Goal: Task Accomplishment & Management: Use online tool/utility

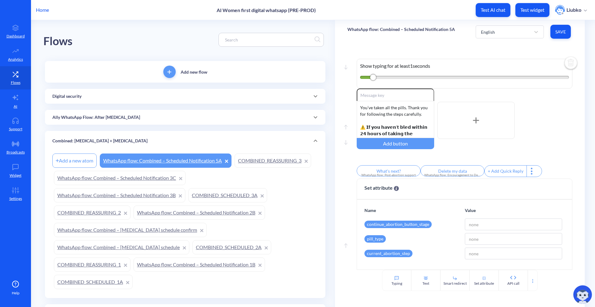
scroll to position [116, 0]
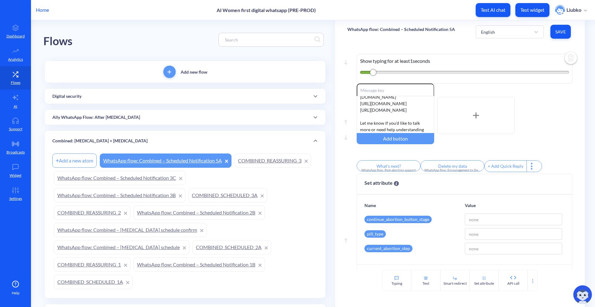
click at [190, 120] on div "Ally WhatsApp Flow: After [MEDICAL_DATA]" at bounding box center [185, 117] width 266 height 7
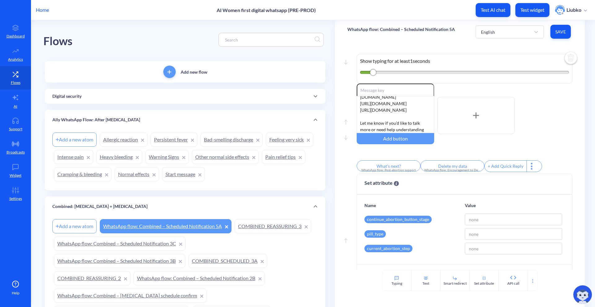
click at [124, 137] on link "Allergic reaction" at bounding box center [124, 140] width 48 height 14
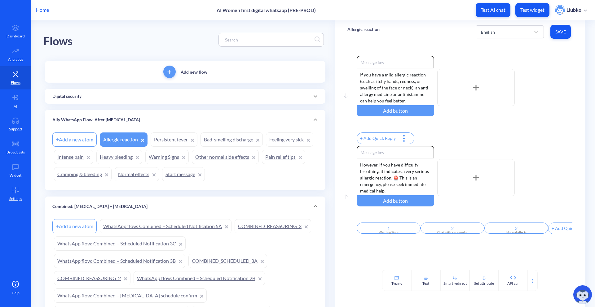
click at [250, 42] on input at bounding box center [268, 39] width 93 height 7
paste input "[15]-Abortion scheduling: WhatsApp verification - correct"
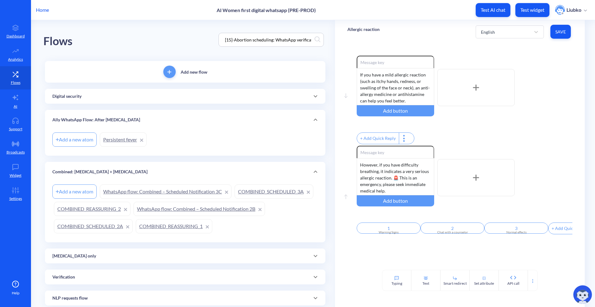
scroll to position [0, 23]
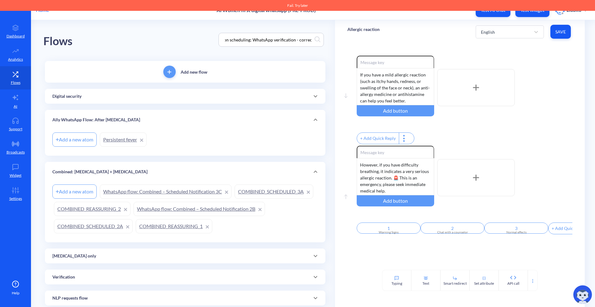
type input "[15]-Abortion scheduling: WhatsApp verification - correct"
click at [258, 51] on div "Flows [15]-Abortion scheduling: WhatsApp verification - correct" at bounding box center [185, 39] width 284 height 39
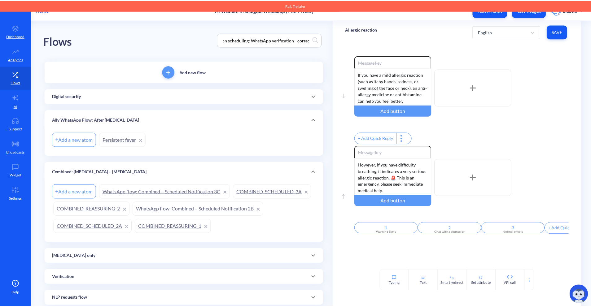
scroll to position [0, 0]
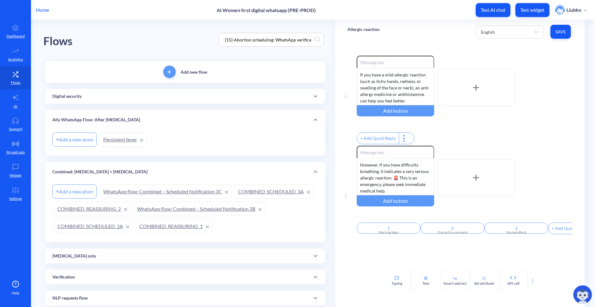
click at [46, 9] on p "Home" at bounding box center [42, 9] width 13 height 7
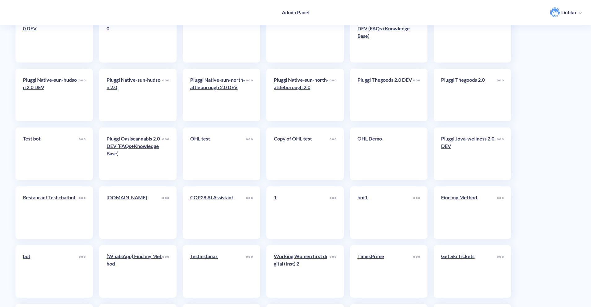
scroll to position [1359, 0]
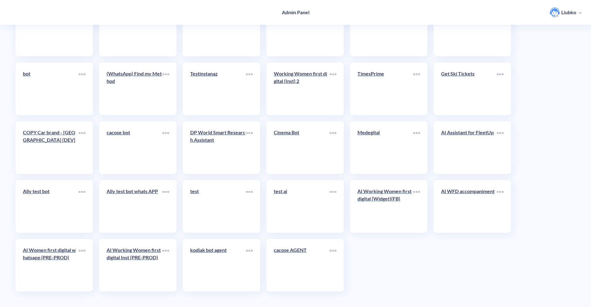
click at [386, 214] on link "AI Working Women first digital (Widget)(FB)" at bounding box center [386, 207] width 56 height 38
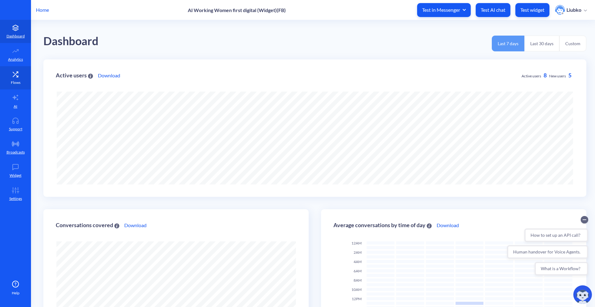
click at [10, 83] on link "Flows" at bounding box center [15, 77] width 31 height 23
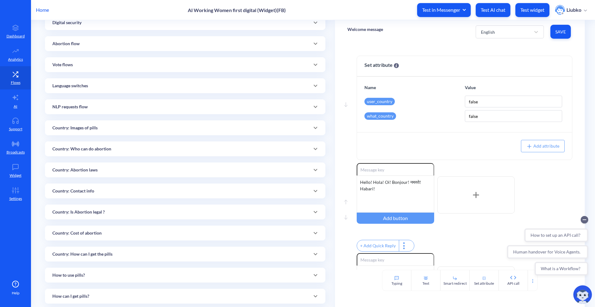
scroll to position [95, 0]
click at [586, 220] on circle "Collapse conversation starters" at bounding box center [584, 219] width 7 height 7
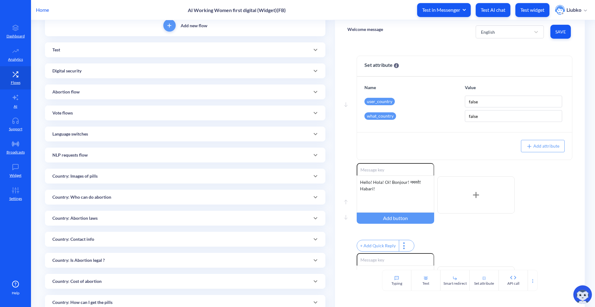
scroll to position [45, 0]
click at [108, 94] on div "Abortion flow" at bounding box center [185, 94] width 266 height 7
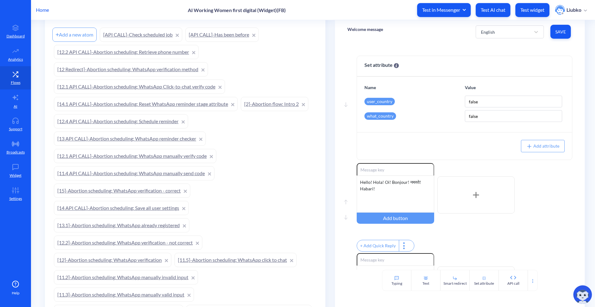
scroll to position [156, 0]
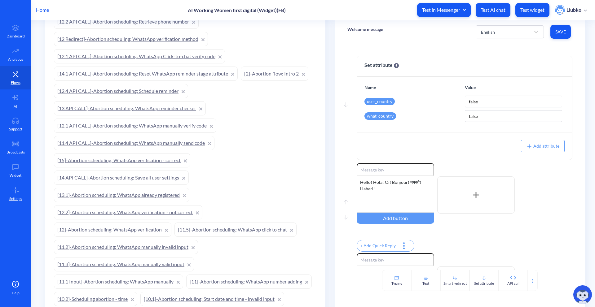
click at [116, 158] on link "[15]-Abortion scheduling: WhatsApp verification - correct" at bounding box center [122, 160] width 136 height 14
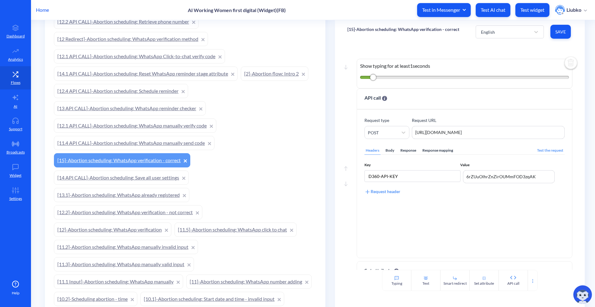
click at [111, 144] on link "[11.4 API CALL]-Abortion scheduling: WhatsApp manually send code" at bounding box center [134, 143] width 161 height 14
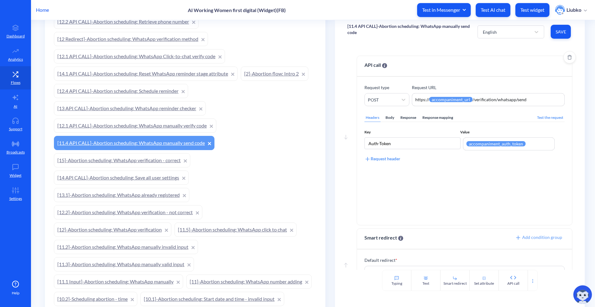
click at [389, 115] on div "Body" at bounding box center [389, 118] width 11 height 8
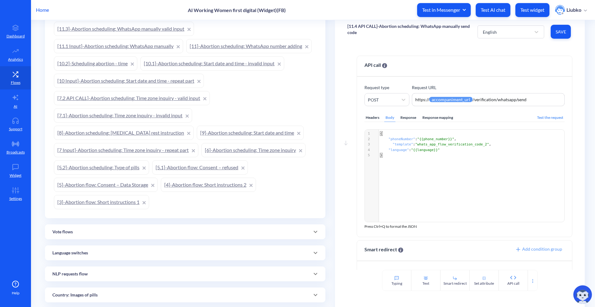
scroll to position [361, 0]
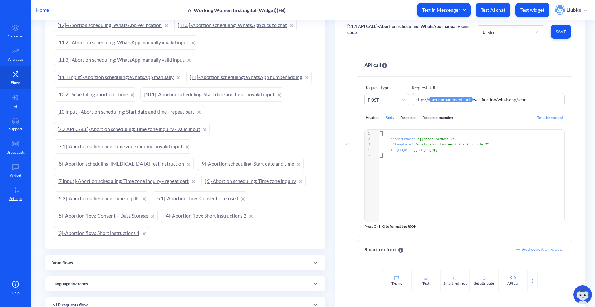
click at [129, 179] on link "[7 Input]-Abortion scheduling: Time zone inquiry - repeat part" at bounding box center [126, 181] width 144 height 14
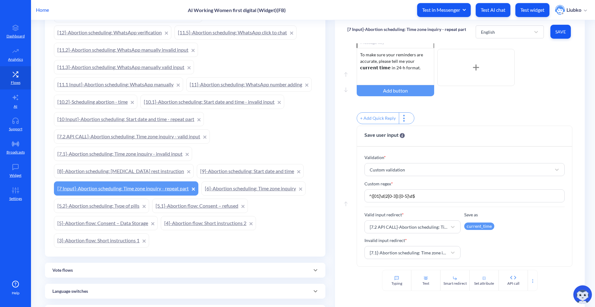
scroll to position [354, 0]
click at [166, 84] on link "[11.1 Input]-Abortion scheduling: WhatsApp manually" at bounding box center [118, 85] width 129 height 14
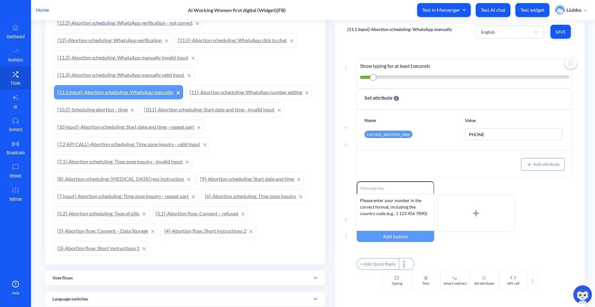
scroll to position [346, 0]
click at [129, 38] on link "[12]-Abortion scheduling: WhatsApp verification" at bounding box center [112, 40] width 117 height 14
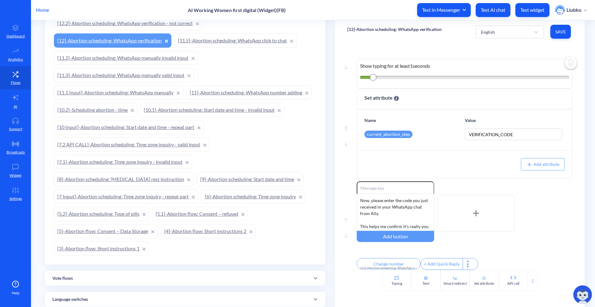
click at [209, 44] on link "[11.5]-Abortion scheduling: WhatsApp click to chat" at bounding box center [235, 40] width 122 height 14
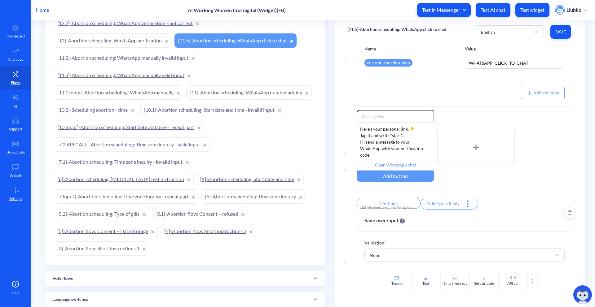
scroll to position [72, 0]
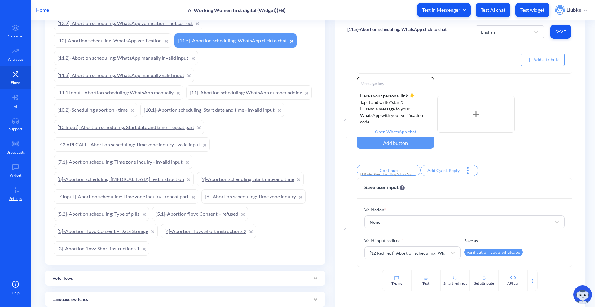
click at [117, 40] on link "[12]-Abortion scheduling: WhatsApp verification" at bounding box center [112, 40] width 117 height 14
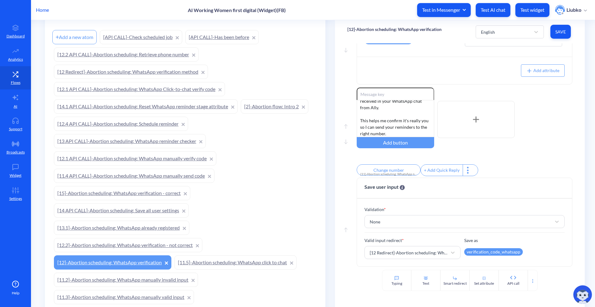
scroll to position [123, 0]
click at [178, 75] on link "[12 Redirect]-Abortion scheduling: WhatsApp verification method" at bounding box center [131, 73] width 154 height 14
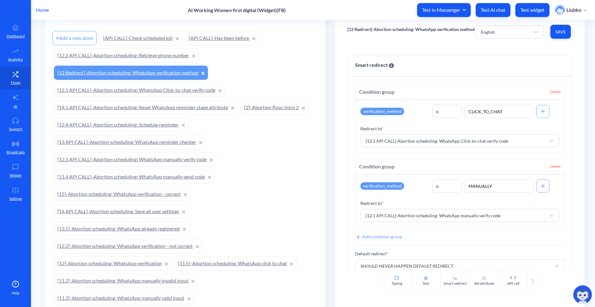
click at [194, 89] on link "[12.1 API CALL]-Abortion scheduling: WhatsApp Click-to-chat verify code" at bounding box center [139, 90] width 171 height 14
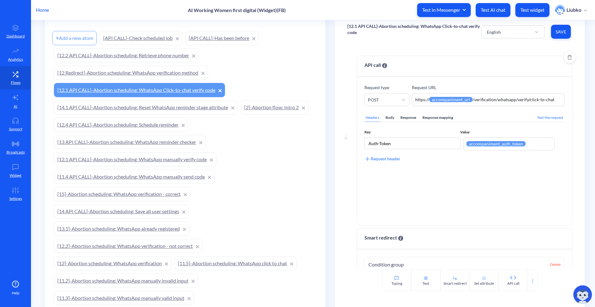
click at [389, 118] on div "Body" at bounding box center [389, 118] width 11 height 8
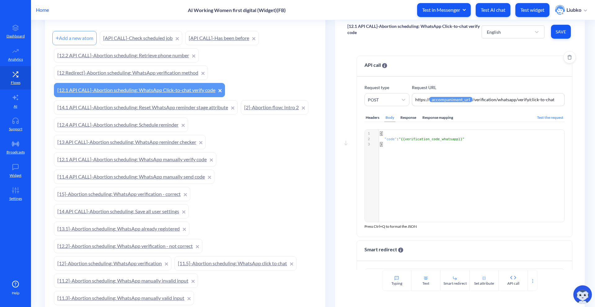
click at [424, 118] on div "Response mapping" at bounding box center [437, 118] width 33 height 8
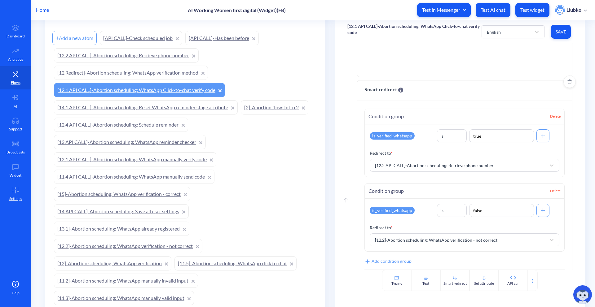
scroll to position [174, 0]
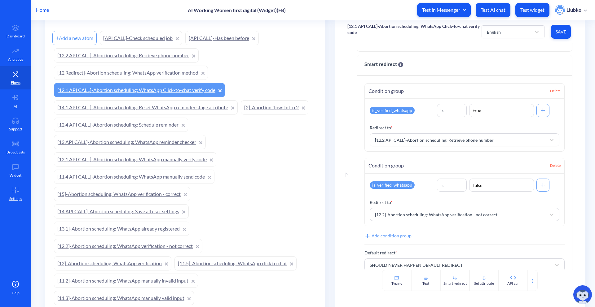
click at [172, 52] on link "[12.2 API CALL]-Abortion scheduling: Retrieve phone number" at bounding box center [126, 55] width 145 height 14
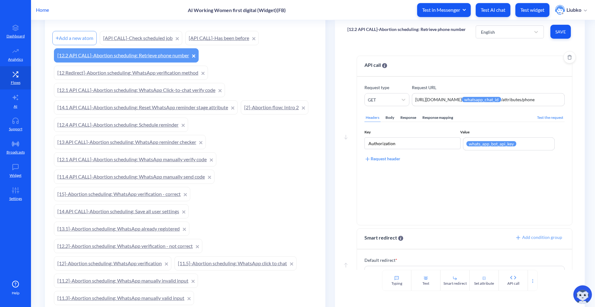
click at [390, 115] on div "Body" at bounding box center [389, 118] width 11 height 8
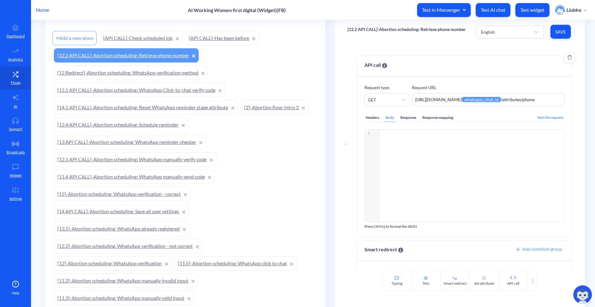
click at [441, 119] on div "Response mapping" at bounding box center [437, 118] width 33 height 8
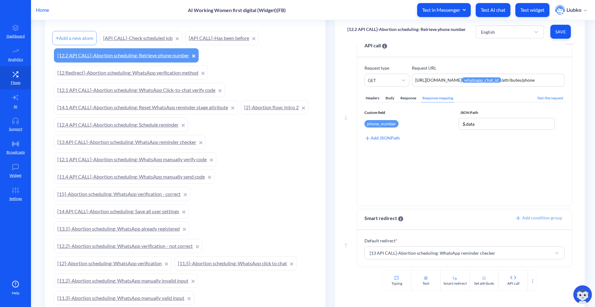
scroll to position [20, 0]
click at [189, 111] on link "[14.1 API CALL]-Abortion scheduling: Reset WhatsApp reminder stage attribute" at bounding box center [146, 107] width 184 height 14
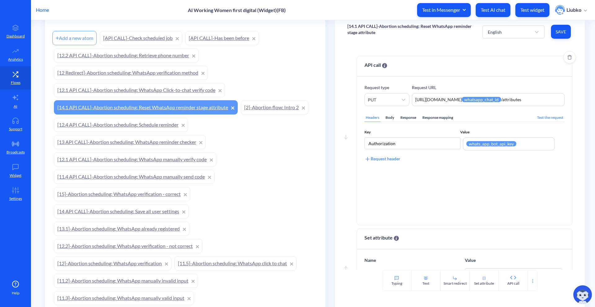
click at [388, 118] on div "Body" at bounding box center [389, 118] width 11 height 8
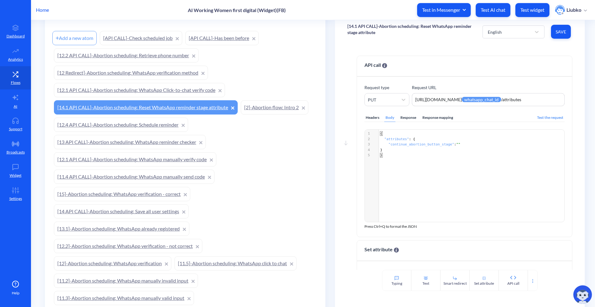
click at [152, 213] on link "[14 API CALL]-Abortion scheduling: Save all user settings" at bounding box center [121, 212] width 135 height 14
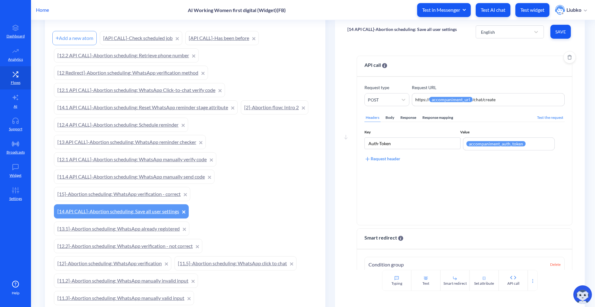
click at [393, 120] on div "Body" at bounding box center [389, 118] width 11 height 8
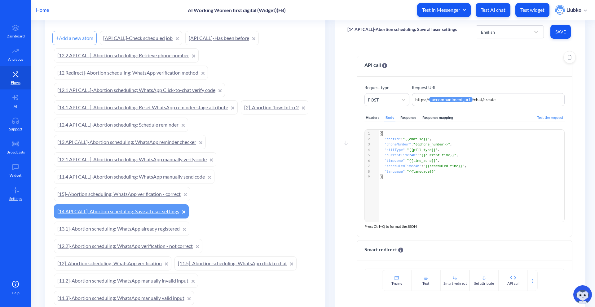
click at [439, 117] on div "Response mapping" at bounding box center [437, 118] width 33 height 8
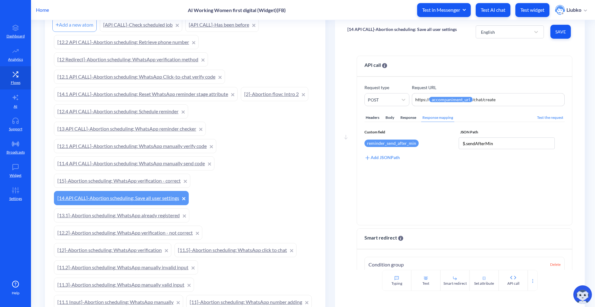
scroll to position [136, 0]
click at [152, 108] on link "[12.4 API CALL]-Abortion scheduling: Schedule reminder" at bounding box center [121, 111] width 134 height 14
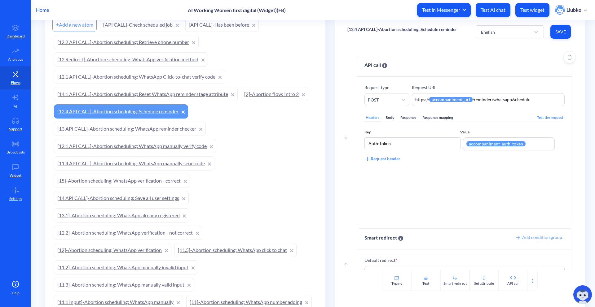
click at [392, 117] on div "Body" at bounding box center [389, 118] width 11 height 8
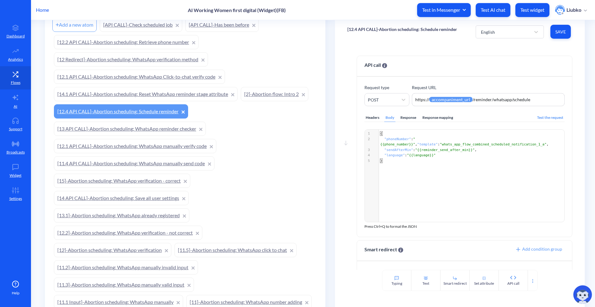
click at [147, 231] on link "[12.2]-Abortion scheduling: WhatsApp verification - not correct" at bounding box center [128, 233] width 148 height 14
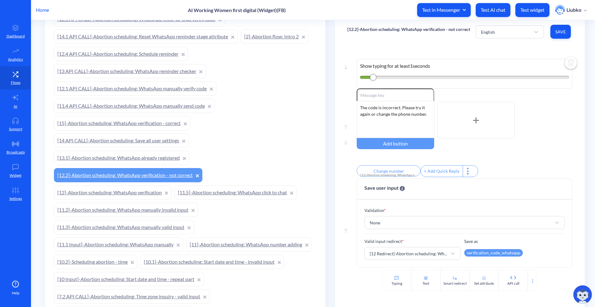
scroll to position [196, 0]
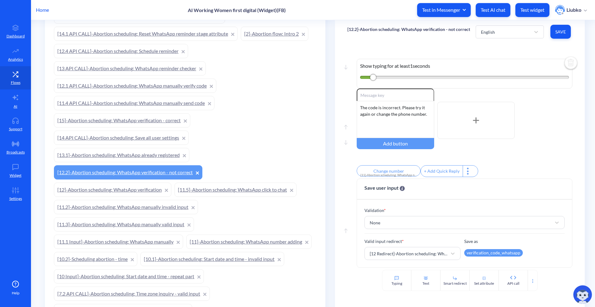
click at [143, 191] on link "[12]-Abortion scheduling: WhatsApp verification" at bounding box center [112, 190] width 117 height 14
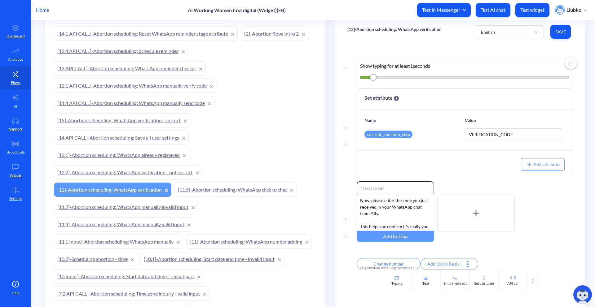
click at [213, 192] on link "[11.5]-Abortion scheduling: WhatsApp click to chat" at bounding box center [235, 190] width 122 height 14
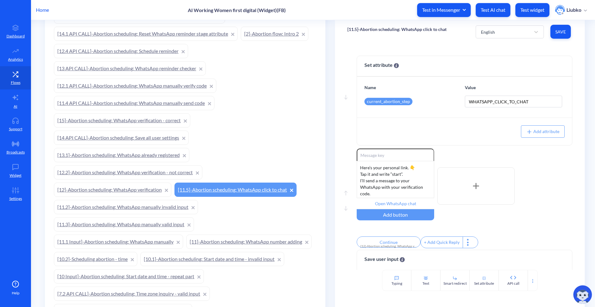
click at [161, 223] on link "[11.3]-Abortion scheduling: WhatsApp manually valid input" at bounding box center [124, 225] width 140 height 14
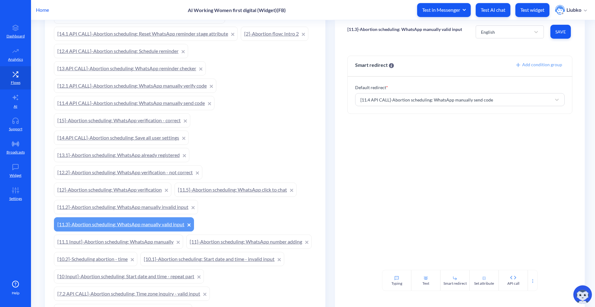
click at [242, 191] on link "[11.5]-Abortion scheduling: WhatsApp click to chat" at bounding box center [235, 190] width 122 height 14
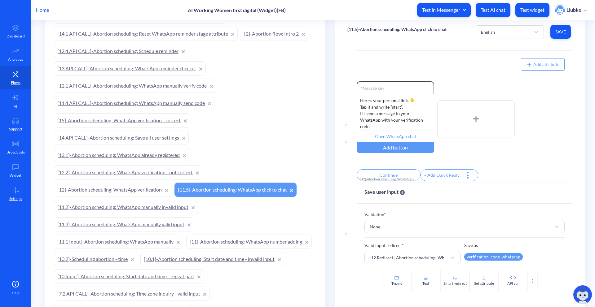
scroll to position [76, 0]
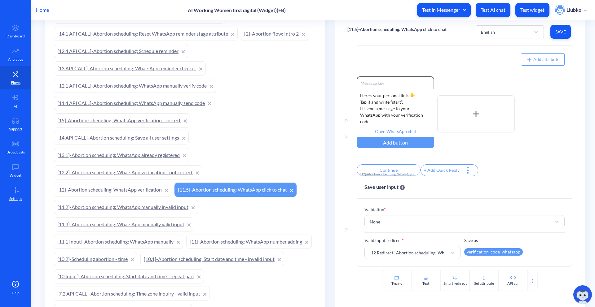
click at [137, 225] on link "[11.3]-Abortion scheduling: WhatsApp manually valid input" at bounding box center [124, 225] width 140 height 14
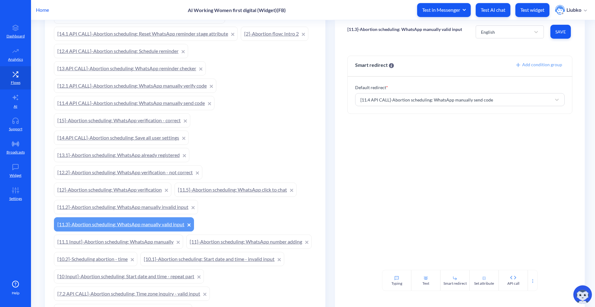
click at [127, 242] on link "[11.1 Input]-Abortion scheduling: WhatsApp manually" at bounding box center [118, 242] width 129 height 14
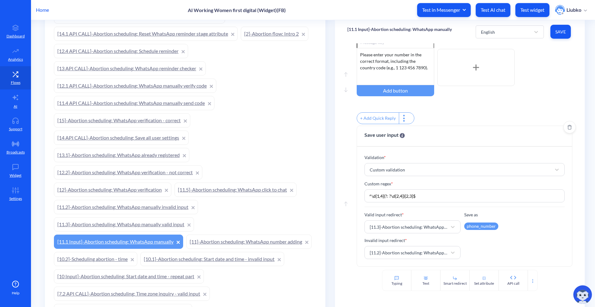
scroll to position [150, 0]
click at [134, 224] on link "[11.3]-Abortion scheduling: WhatsApp manually valid input" at bounding box center [124, 225] width 140 height 14
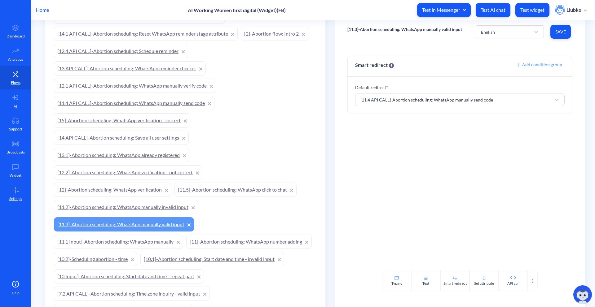
click at [147, 238] on link "[11.1 Input]-Abortion scheduling: WhatsApp manually" at bounding box center [118, 242] width 129 height 14
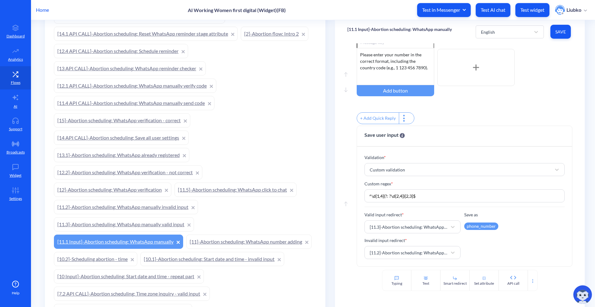
scroll to position [150, 0]
click at [125, 219] on link "[11.3]-Abortion scheduling: WhatsApp manually valid input" at bounding box center [124, 225] width 140 height 14
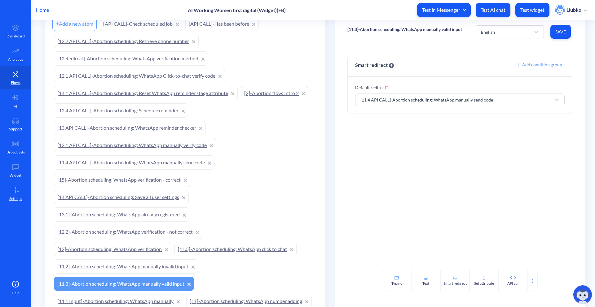
scroll to position [139, 0]
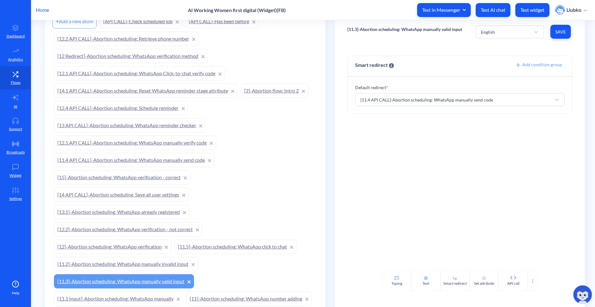
click at [182, 164] on link "[11.4 API CALL]-Abortion scheduling: WhatsApp manually send code" at bounding box center [134, 160] width 161 height 14
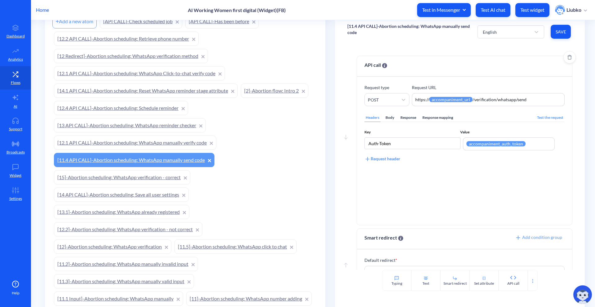
click at [392, 117] on div "Body" at bounding box center [389, 118] width 11 height 8
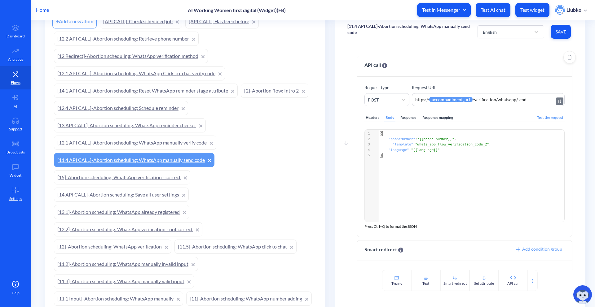
click at [533, 103] on textarea "https://{{accompaniment_url}}/verification/whatsapp/send" at bounding box center [488, 99] width 153 height 13
click at [427, 165] on div "xxxxxxxxxx 1 1 { 2 "phoneNumber" : "{{phone_number}}" , 3 "template" : "whats_a…" at bounding box center [472, 184] width 215 height 108
type textarea "{ "phoneNumber": "{{phone_number}}", "template": "whats_app_flow_verification_c…"
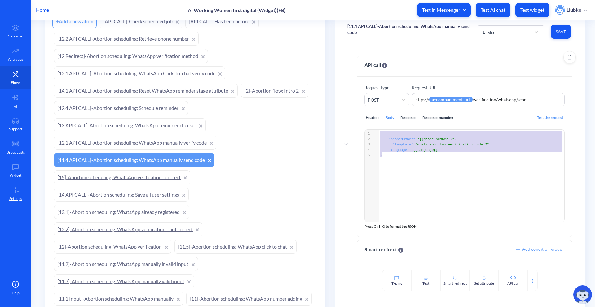
click at [372, 118] on div "Headers" at bounding box center [372, 118] width 16 height 8
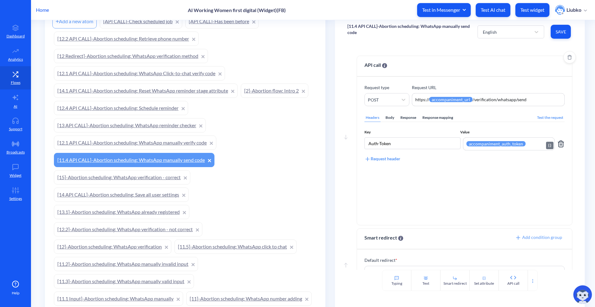
click at [526, 146] on textarea "{{accompaniment_auth_token}}" at bounding box center [509, 144] width 92 height 13
click at [400, 145] on input "Auth-Token" at bounding box center [412, 144] width 96 height 12
click at [390, 120] on div "Body" at bounding box center [389, 118] width 11 height 8
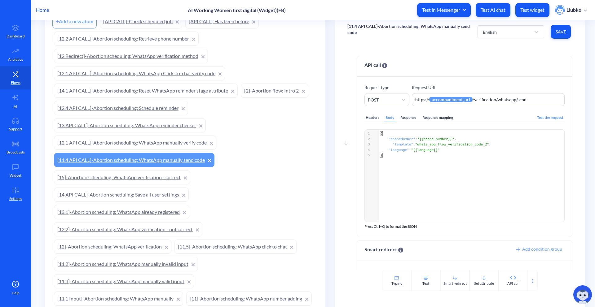
click at [438, 26] on p "[11.4 API CALL]-Abortion scheduling: WhatsApp manually send code" at bounding box center [412, 29] width 130 height 12
click at [451, 32] on div "[11.4 API CALL]-Abortion scheduling: WhatsApp manually send code English Save" at bounding box center [460, 31] width 250 height 23
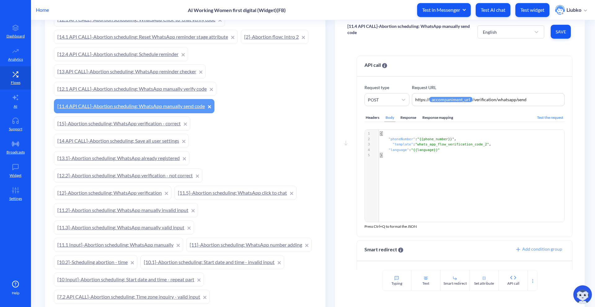
scroll to position [213, 0]
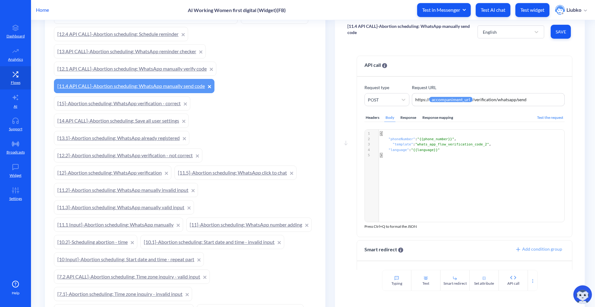
click at [138, 103] on link "[15]-Abortion scheduling: WhatsApp verification - correct" at bounding box center [122, 103] width 136 height 14
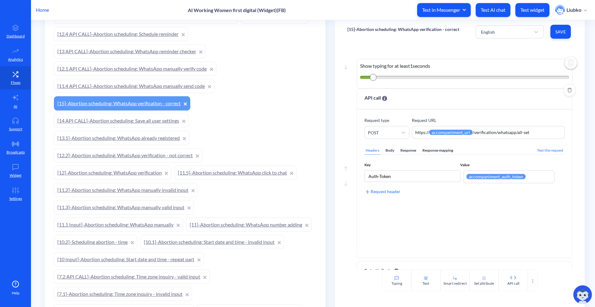
click at [388, 153] on div "Body" at bounding box center [389, 151] width 11 height 8
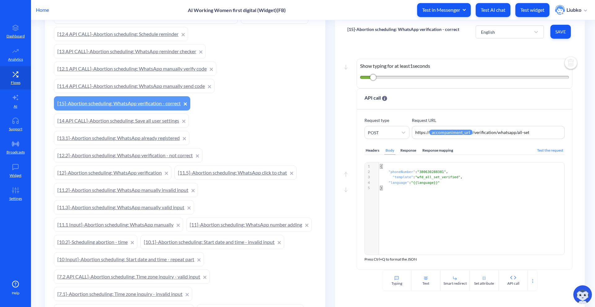
click at [379, 32] on p "[15]-Abortion scheduling: WhatsApp verification - correct" at bounding box center [403, 29] width 112 height 6
click at [381, 21] on div "[15]-Abortion scheduling: WhatsApp verification - correct English Save" at bounding box center [460, 31] width 250 height 23
click at [109, 120] on link "[14 API CALL]-Abortion scheduling: Save all user settings" at bounding box center [121, 121] width 135 height 14
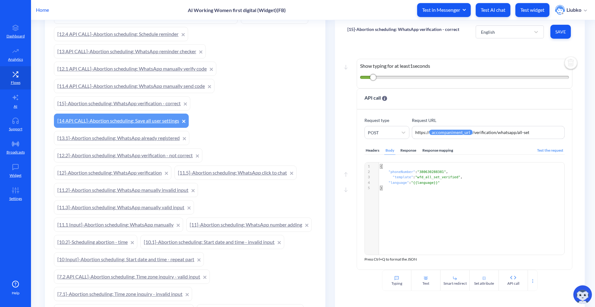
click at [105, 88] on link "[11.4 API CALL]-Abortion scheduling: WhatsApp manually send code" at bounding box center [134, 86] width 161 height 14
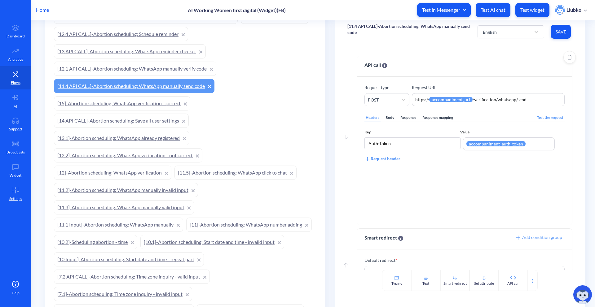
click at [392, 116] on div "Body" at bounding box center [389, 118] width 11 height 8
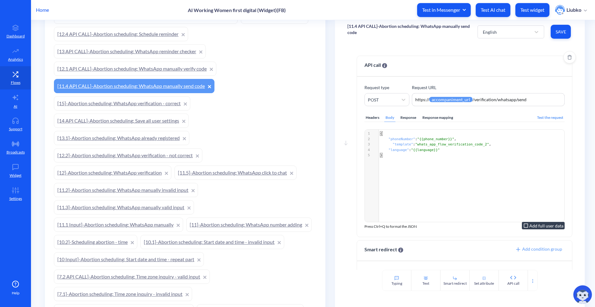
scroll to position [2, 0]
type textarea "{{phone_number}}"
drag, startPoint x: 452, startPoint y: 139, endPoint x: 421, endPoint y: 140, distance: 31.3
click at [97, 101] on link "[15]-Abortion scheduling: WhatsApp verification - correct" at bounding box center [122, 103] width 136 height 14
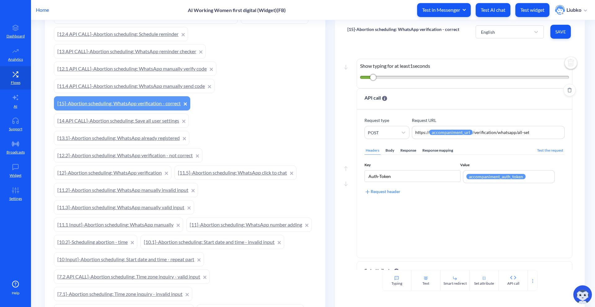
click at [387, 146] on div "Headers Body Response Response mapping Test the request Key Value Auth-Token {{…" at bounding box center [464, 195] width 200 height 112
click at [387, 147] on div "Body" at bounding box center [389, 151] width 11 height 8
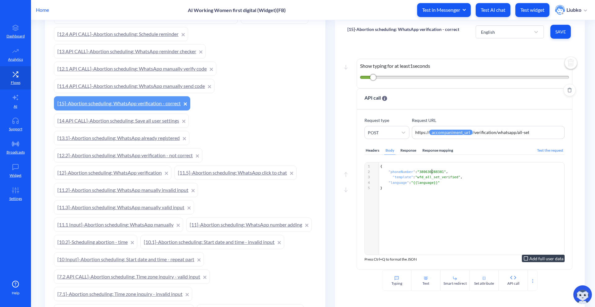
scroll to position [2, 0]
click at [430, 170] on span ""380630288381"" at bounding box center [431, 172] width 29 height 4
type textarea "380630288381"
click at [430, 170] on span ""380630288381"" at bounding box center [431, 172] width 29 height 4
click at [449, 202] on div "x 1 { 2 "phoneNumber" : " { {phone_number} } " , 3 "template" : "wfd_all_set_ve…" at bounding box center [472, 217] width 215 height 108
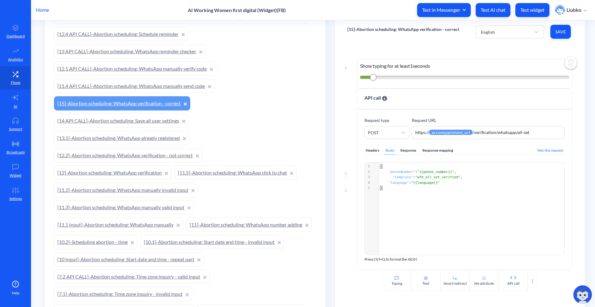
click at [555, 31] on span "Save" at bounding box center [560, 32] width 11 height 6
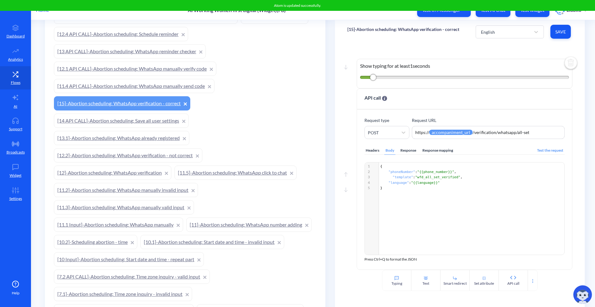
click at [501, 52] on div "Move down Show typing for at least 1 seconds Move up Move down API call Request…" at bounding box center [460, 156] width 250 height 227
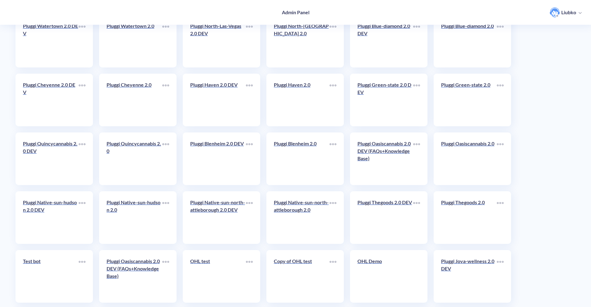
scroll to position [1359, 0]
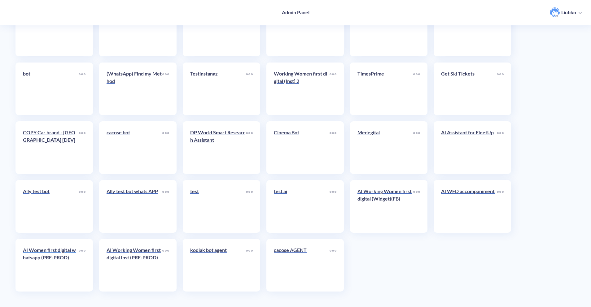
click at [47, 265] on div "AI Women first digital whatsapp (PRE-PROD)" at bounding box center [51, 257] width 56 height 20
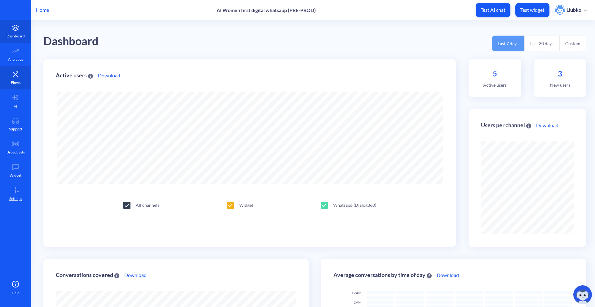
click at [12, 79] on link "Flows" at bounding box center [15, 77] width 31 height 23
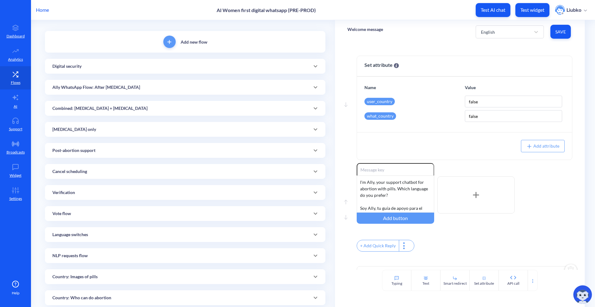
click at [114, 189] on div "Verification" at bounding box center [185, 192] width 280 height 15
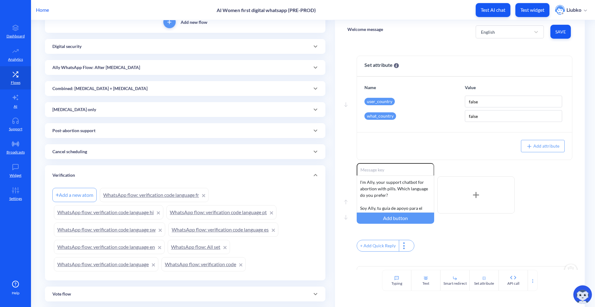
scroll to position [139, 0]
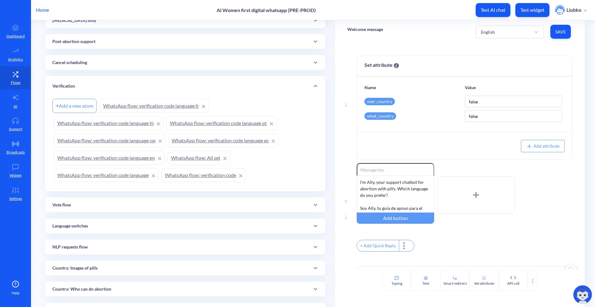
click at [201, 178] on link "WhatsApp flow: verification code" at bounding box center [203, 175] width 84 height 14
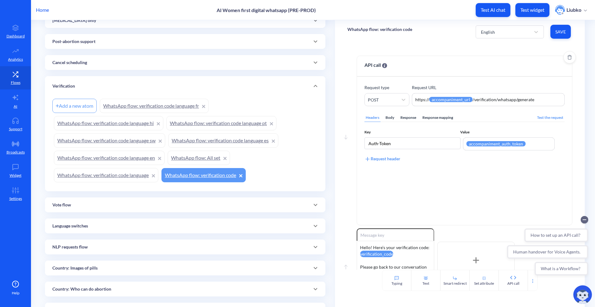
click at [389, 117] on div "Body" at bounding box center [389, 118] width 11 height 8
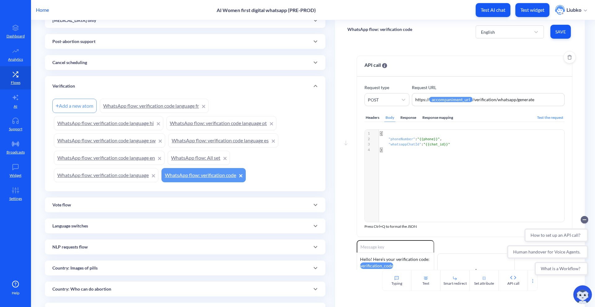
click at [374, 117] on div "Headers" at bounding box center [372, 118] width 16 height 8
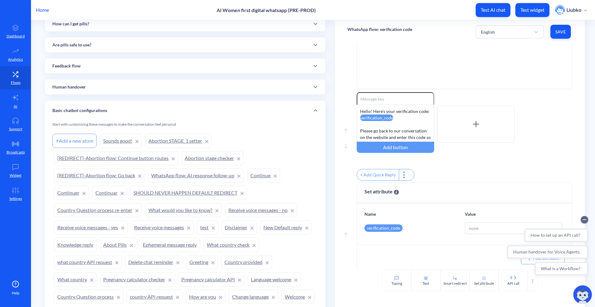
scroll to position [613, 0]
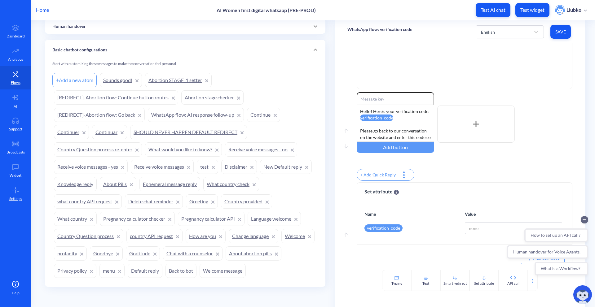
click at [117, 83] on link "Sounds good!" at bounding box center [121, 80] width 42 height 14
click at [168, 84] on link "Abortion STAGE_1 setter" at bounding box center [178, 80] width 67 height 14
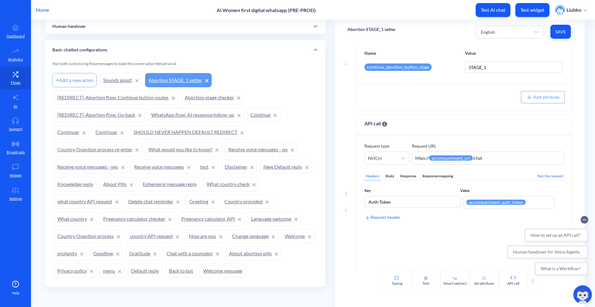
scroll to position [36, 0]
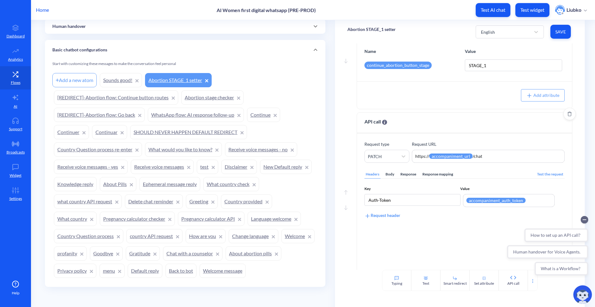
click at [434, 174] on div "Response mapping" at bounding box center [437, 174] width 33 height 8
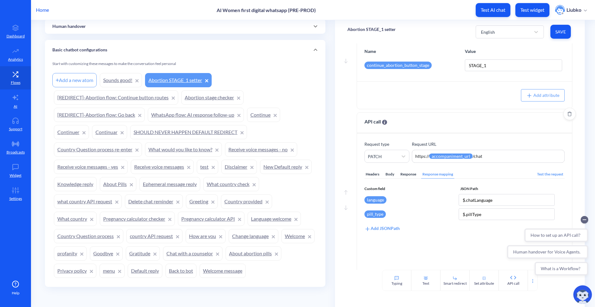
click at [388, 174] on div "Body" at bounding box center [389, 174] width 11 height 8
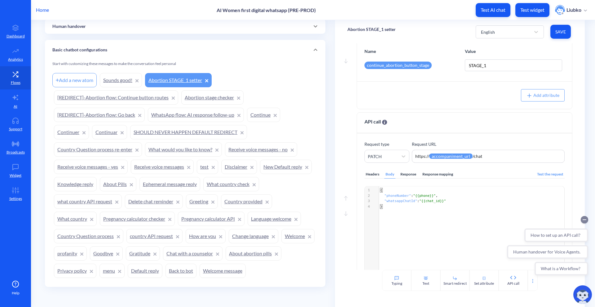
click at [585, 221] on circle "Collapse conversation starters" at bounding box center [584, 219] width 7 height 7
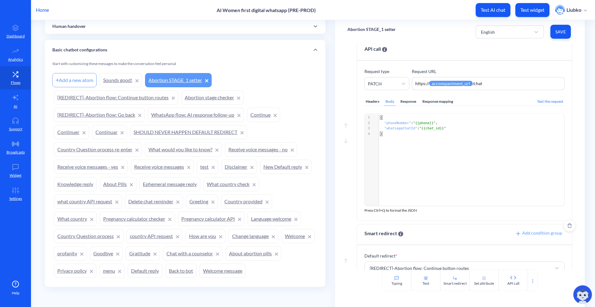
scroll to position [125, 0]
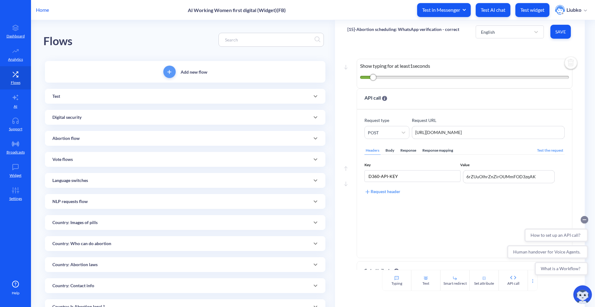
click at [582, 219] on circle "Collapse conversation starters" at bounding box center [584, 219] width 7 height 7
click at [504, 134] on textarea "[URL][DOMAIN_NAME]" at bounding box center [488, 132] width 153 height 13
paste textarea "{{accompaniment_url}}/verification/whatsapp/send"
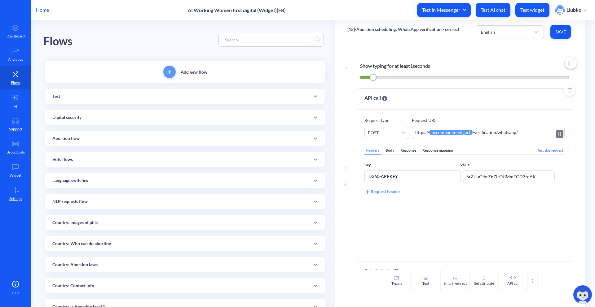
paste textarea "all-set"
type textarea "https://{{accompaniment_url}}/verification/whatsapp/all-set"
click at [393, 149] on div "Body" at bounding box center [389, 151] width 11 height 8
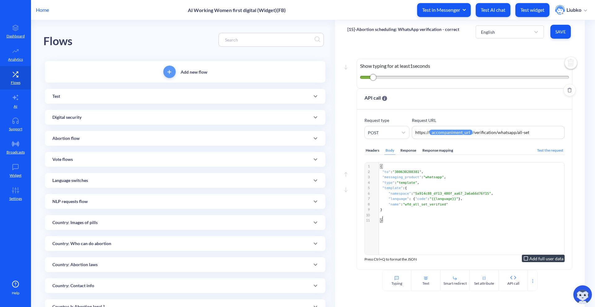
click at [458, 222] on div "​ x 11 1 { 2 "to" : "380630288381" , 3 "messaging_product" : "whatsapp" , 4 "ty…" at bounding box center [472, 194] width 187 height 62
click at [390, 209] on pre "}" at bounding box center [472, 210] width 187 height 6
paste textarea "wfd_all_set_verified"
click at [432, 204] on span ""wfd_all_set_verified"" at bounding box center [425, 205] width 45 height 4
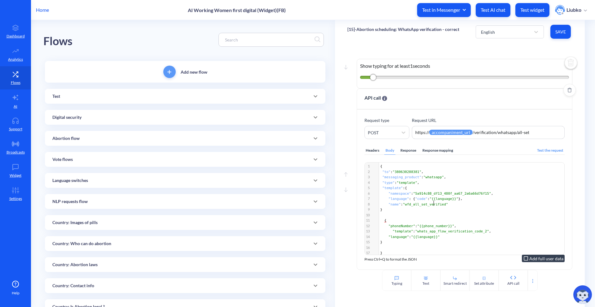
type textarea "wfd_all_set_verified"
click at [432, 204] on span ""wfd_all_set_verified"" at bounding box center [425, 205] width 45 height 4
click at [475, 230] on span ""whats_app_flow_verification_code_2"" at bounding box center [452, 232] width 74 height 4
type textarea "whats_app_flow_verification_code_2"
click at [475, 230] on span ""whats_app_flow_verification_code_2"" at bounding box center [452, 232] width 74 height 4
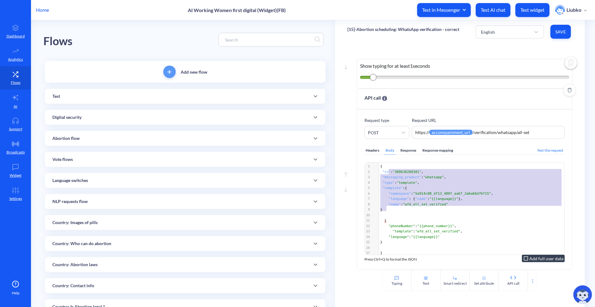
type textarea "o": "380630288381", "messaging_product":"whatsapp", "type":"template", "templat…"
drag, startPoint x: 388, startPoint y: 209, endPoint x: 386, endPoint y: 170, distance: 39.1
click at [386, 170] on div "1 { 2 "to" : "380630288381" , 3 "messaging_product" : "whatsapp" , 4 "type" : "…" at bounding box center [472, 210] width 187 height 92
click at [403, 174] on span ""380630288381"" at bounding box center [407, 172] width 29 height 4
type textarea "380630288381"
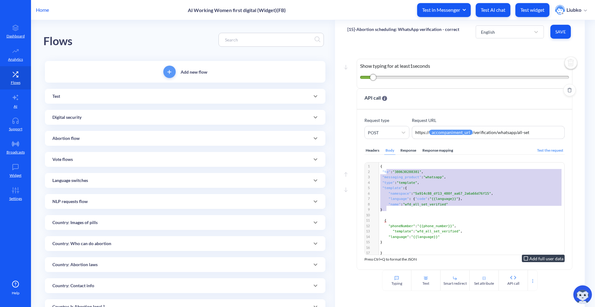
click at [403, 174] on span ""380630288381"" at bounding box center [407, 172] width 29 height 4
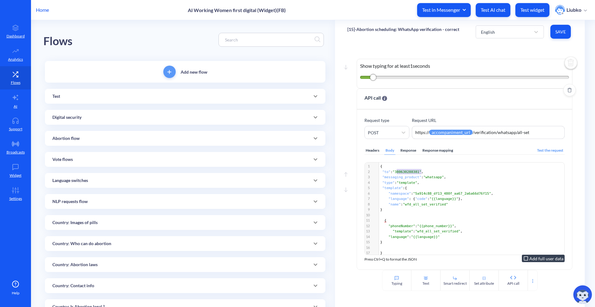
click at [417, 213] on pre at bounding box center [472, 216] width 187 height 6
click at [437, 226] on span ""{{phone_number}}"" at bounding box center [435, 226] width 37 height 4
type textarea "phone_number"
click at [437, 226] on span ""{{phone_number}}"" at bounding box center [435, 226] width 37 height 4
paste textarea "name":"wfd_all_set_verified" }"
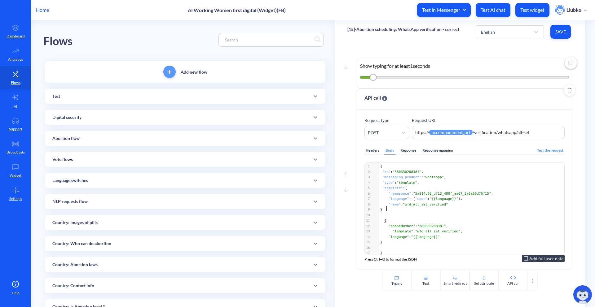
type textarea "{ "to": "380630288381", "messaging_product":"whatsapp", "type":"template", "tem…"
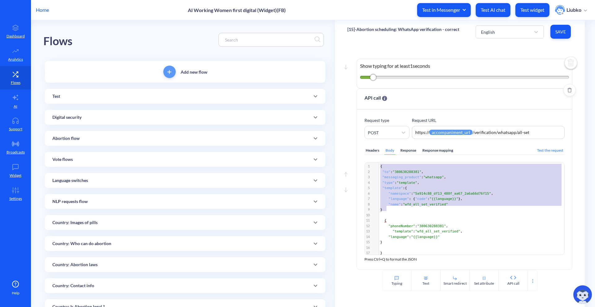
drag, startPoint x: 389, startPoint y: 211, endPoint x: 369, endPoint y: 161, distance: 53.8
click at [369, 161] on div "Headers Body Response Response mapping Test the request Add full user data { "t…" at bounding box center [464, 200] width 200 height 123
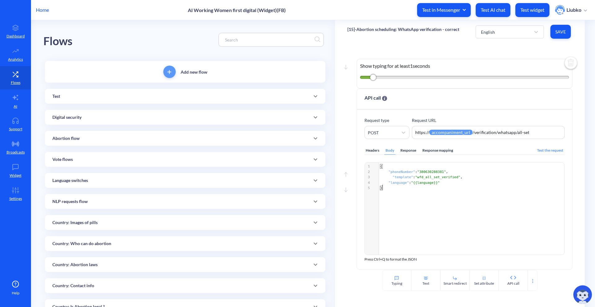
click at [555, 31] on span "Save" at bounding box center [560, 32] width 11 height 6
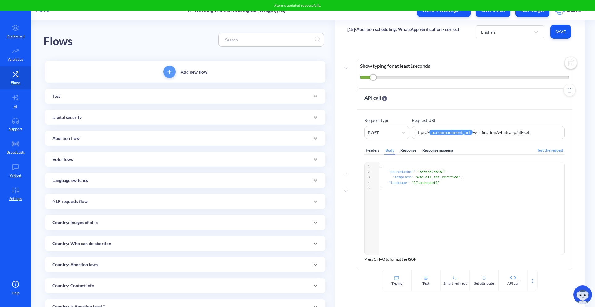
click at [367, 151] on div "Headers" at bounding box center [372, 151] width 16 height 8
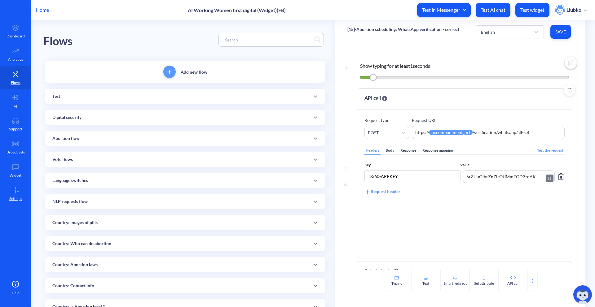
click at [477, 174] on textarea "6rZUuOlhrZnZirOUMmFOD3zqAK" at bounding box center [509, 176] width 92 height 13
paste textarea "{{accompaniment_auth_token}}"
type textarea "{{accompaniment_auth_token}}"
click at [406, 177] on input "D360-API-KEY" at bounding box center [412, 176] width 96 height 12
paste input "Auth-Token"
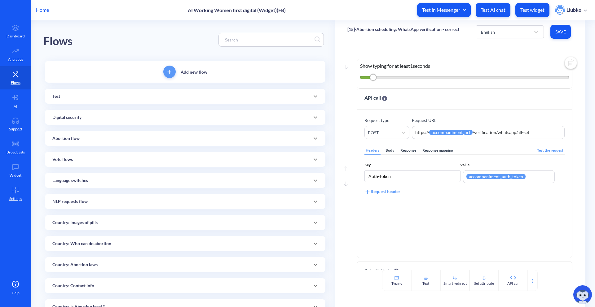
type input "Auth-Token"
click at [564, 34] on span "Save" at bounding box center [560, 32] width 11 height 6
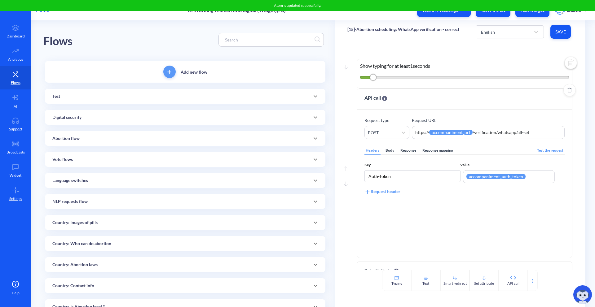
click at [386, 150] on div "Body" at bounding box center [389, 151] width 11 height 8
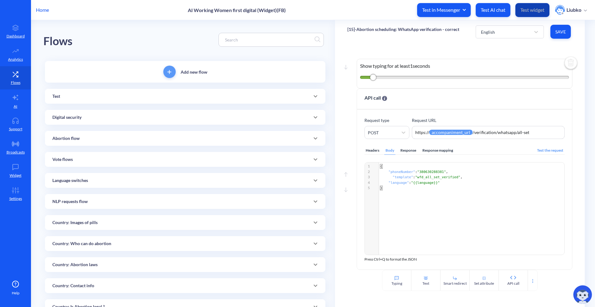
click at [530, 10] on p "Test widget" at bounding box center [532, 10] width 24 height 6
click at [411, 32] on div "[15]-Abortion scheduling: WhatsApp verification - correct" at bounding box center [403, 31] width 112 height 17
click at [412, 30] on p "[15]-Abortion scheduling: WhatsApp verification - correct" at bounding box center [403, 29] width 112 height 6
click at [454, 47] on div "Move down Show typing for at least 1 seconds Move up Move down API call Request…" at bounding box center [460, 156] width 250 height 227
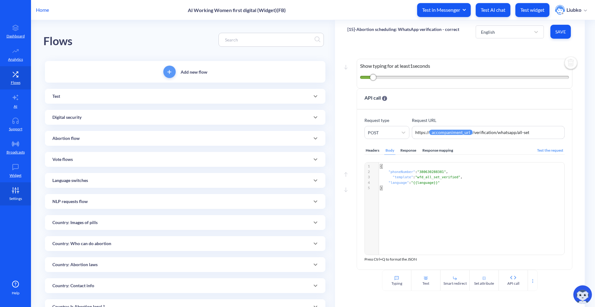
click at [8, 192] on link "Settings" at bounding box center [15, 194] width 31 height 23
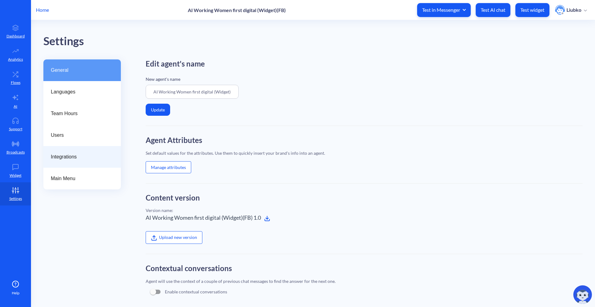
click at [68, 162] on div "Integrations" at bounding box center [81, 157] width 77 height 22
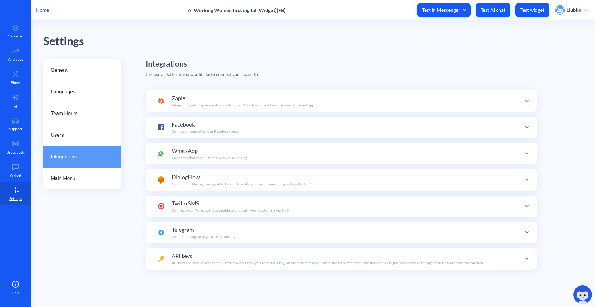
scroll to position [22, 0]
click at [206, 159] on p "Connect WhatsApp Business API via 360dialog" at bounding box center [210, 158] width 76 height 6
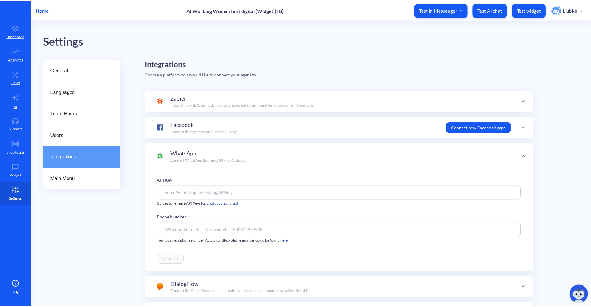
scroll to position [0, 0]
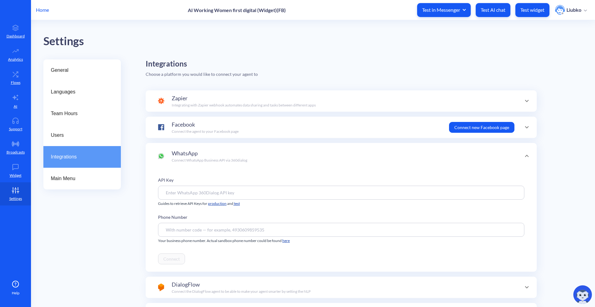
click at [206, 159] on p "Connect WhatsApp Business API via 360dialog" at bounding box center [210, 161] width 76 height 6
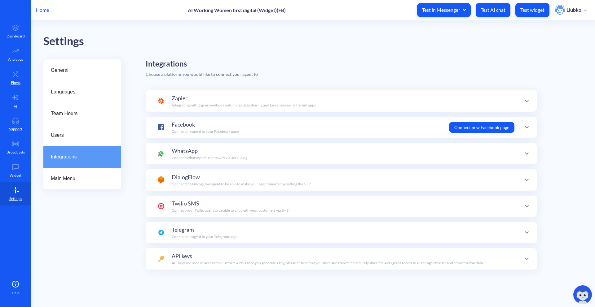
click at [47, 11] on p "Home" at bounding box center [42, 9] width 13 height 7
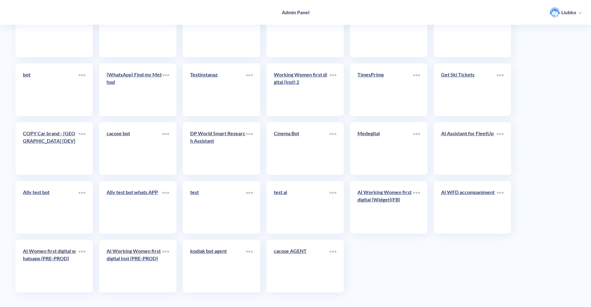
scroll to position [1359, 0]
click at [59, 263] on div "AI Women first digital whatsapp (PRE-PROD)" at bounding box center [51, 257] width 56 height 20
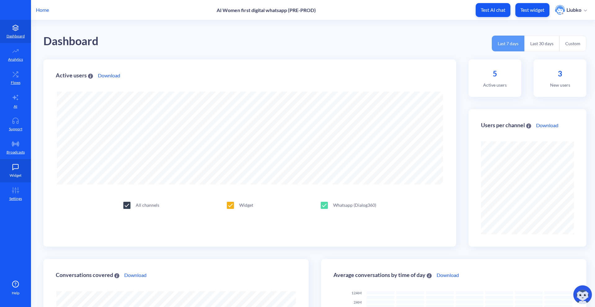
scroll to position [307, 595]
click at [16, 188] on icon at bounding box center [15, 190] width 12 height 6
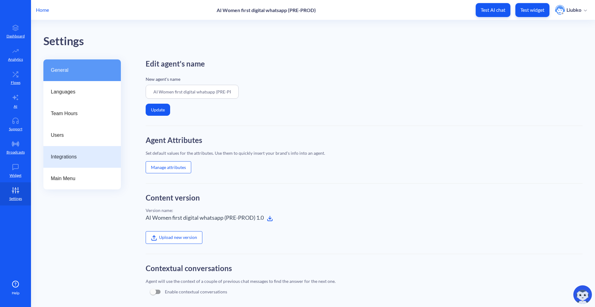
click at [75, 158] on span "Integrations" at bounding box center [80, 156] width 58 height 7
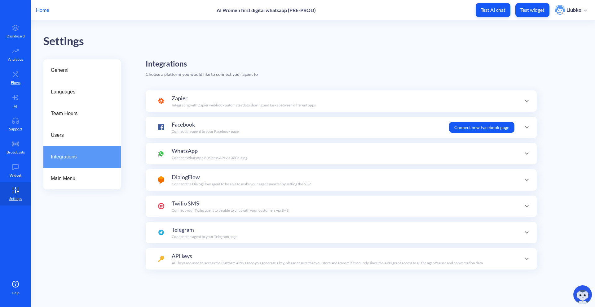
scroll to position [22, 0]
click at [191, 153] on span "WhatsApp" at bounding box center [185, 151] width 26 height 8
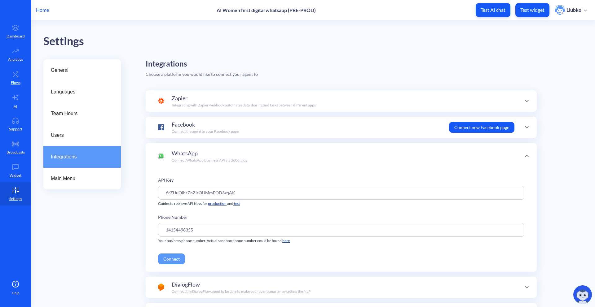
scroll to position [0, 0]
drag, startPoint x: 244, startPoint y: 192, endPoint x: 156, endPoint y: 192, distance: 88.9
click at [156, 192] on div "API Key 6rZUuOlhrZnZirOUMmFOD3zqAK Guides to retrieve API Keys for production a…" at bounding box center [341, 220] width 391 height 103
click at [132, 220] on div "General Languages Team Hours Users Integrations Main Menu Integrations Choose a…" at bounding box center [319, 233] width 552 height 349
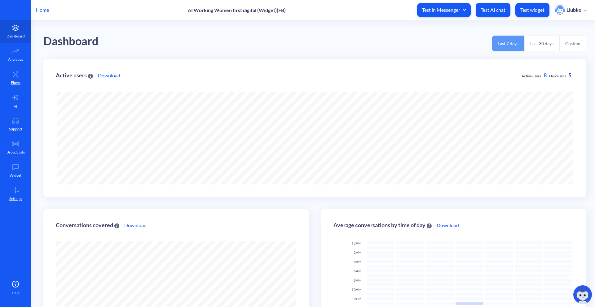
scroll to position [307, 595]
click at [22, 82] on link "Flows" at bounding box center [15, 77] width 31 height 23
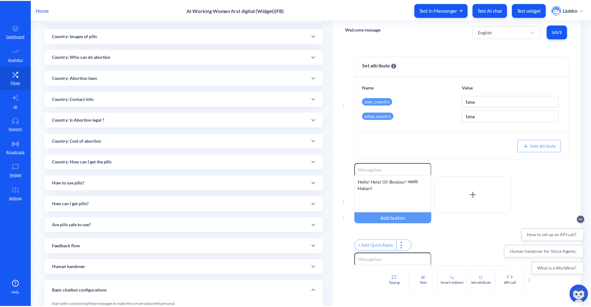
scroll to position [235, 0]
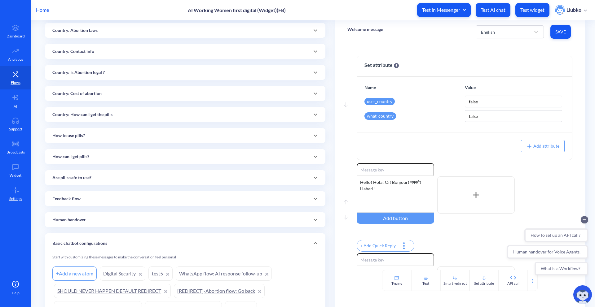
click at [46, 7] on p "Home" at bounding box center [42, 9] width 13 height 7
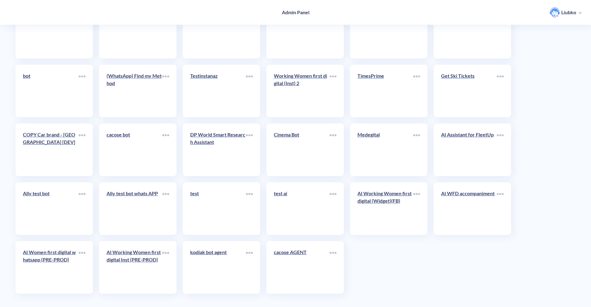
scroll to position [1359, 0]
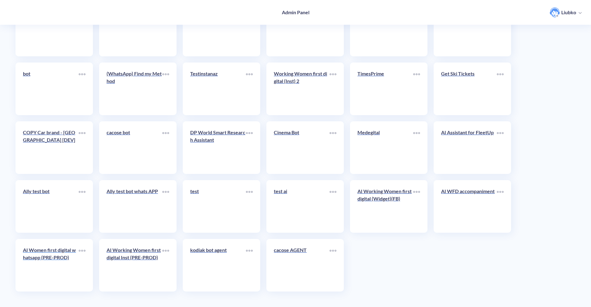
click at [64, 266] on div "AI Women first digital whatsapp (PRE-PROD)" at bounding box center [51, 257] width 56 height 20
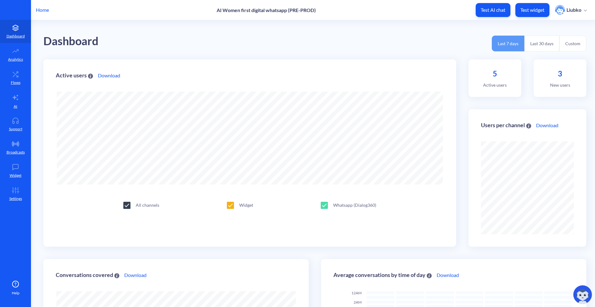
scroll to position [307, 595]
click at [19, 74] on icon at bounding box center [15, 74] width 12 height 6
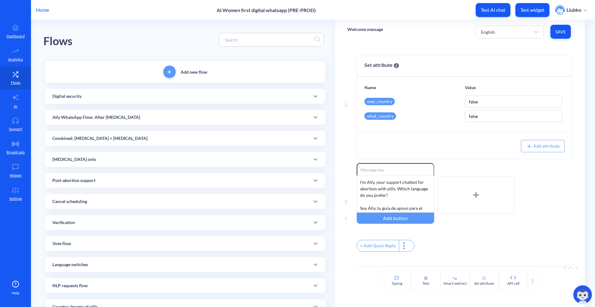
click at [148, 121] on div "Ally WhatsApp Flow: After [MEDICAL_DATA]" at bounding box center [185, 117] width 280 height 15
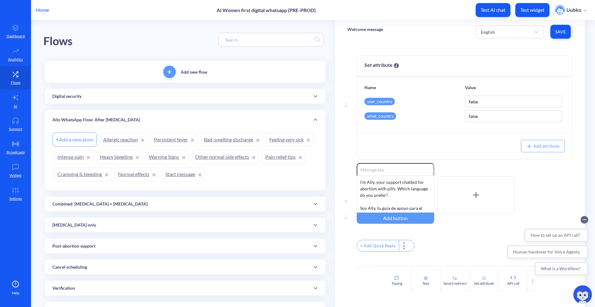
click at [148, 121] on div "Ally WhatsApp Flow: After [MEDICAL_DATA]" at bounding box center [185, 120] width 266 height 7
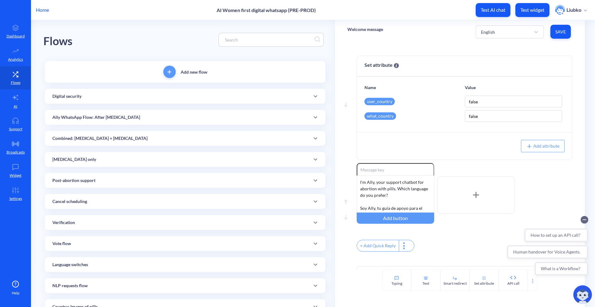
click at [123, 156] on div "[MEDICAL_DATA] only" at bounding box center [185, 159] width 266 height 7
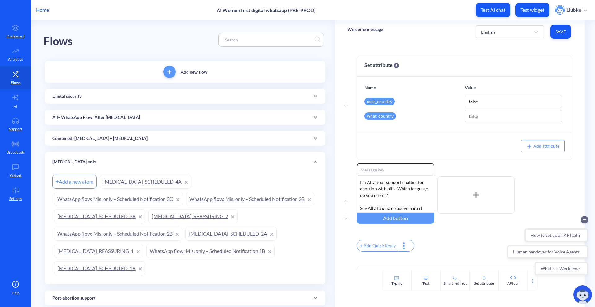
click at [140, 136] on div "Combined: [MEDICAL_DATA] + [MEDICAL_DATA]" at bounding box center [185, 138] width 266 height 7
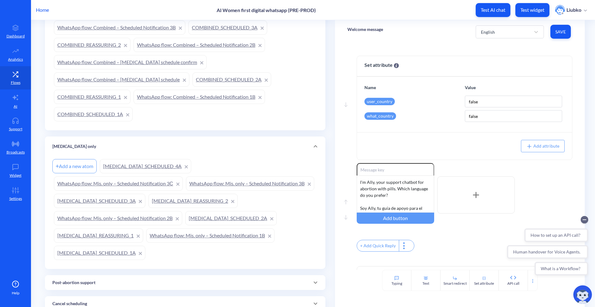
scroll to position [269, 0]
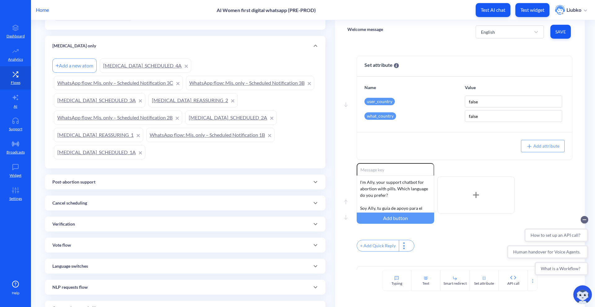
click at [145, 148] on link "[MEDICAL_DATA]_SCHEDULED_1A" at bounding box center [99, 152] width 91 height 14
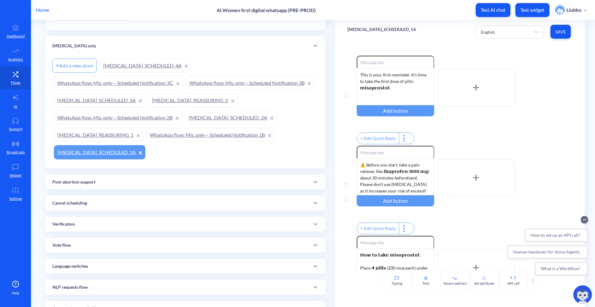
click at [146, 142] on link "WhatsApp flow: Mis. only – Scheduled Notification 1B" at bounding box center [210, 135] width 128 height 14
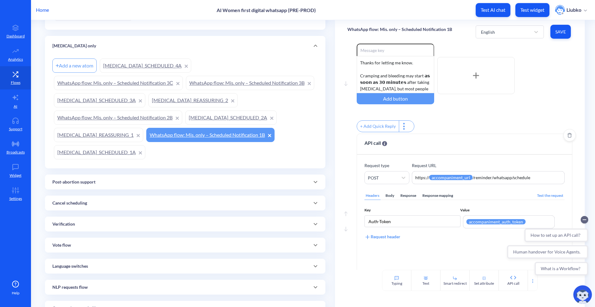
scroll to position [42, 0]
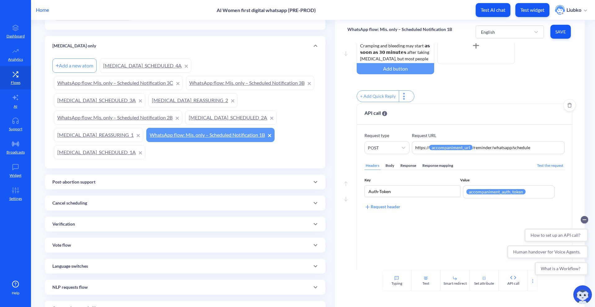
click at [394, 170] on div "Body" at bounding box center [389, 166] width 11 height 8
click at [143, 134] on link "[MEDICAL_DATA]_REASSURING_1" at bounding box center [98, 135] width 89 height 14
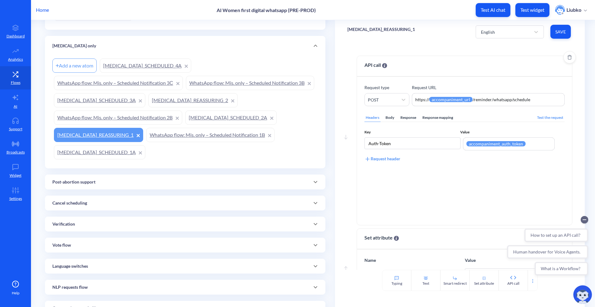
click at [386, 118] on div "Body" at bounding box center [389, 118] width 11 height 8
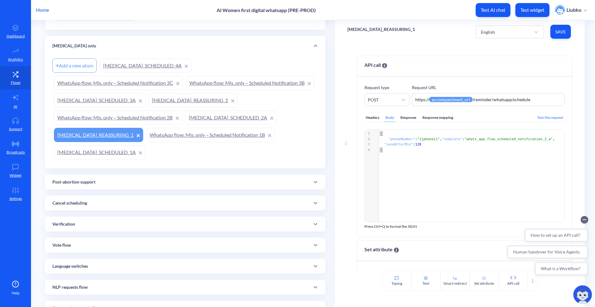
click at [185, 125] on link "MISOPROSTOL_SCHEDULED_2A" at bounding box center [230, 118] width 91 height 14
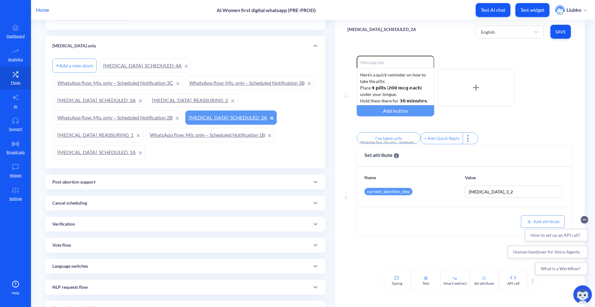
click at [182, 115] on link "WhatsApp flow: Mis. only – Scheduled Notification 2B" at bounding box center [118, 118] width 128 height 14
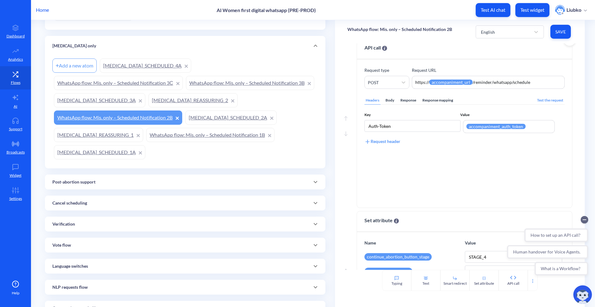
click at [393, 105] on div "Body" at bounding box center [389, 100] width 11 height 8
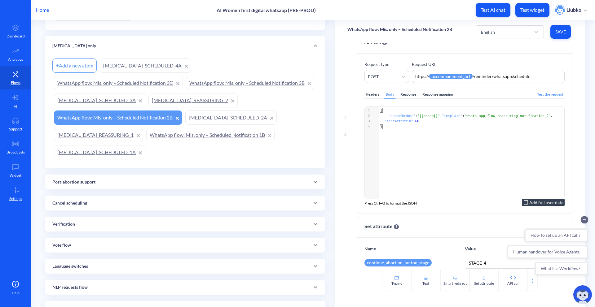
scroll to position [172, 0]
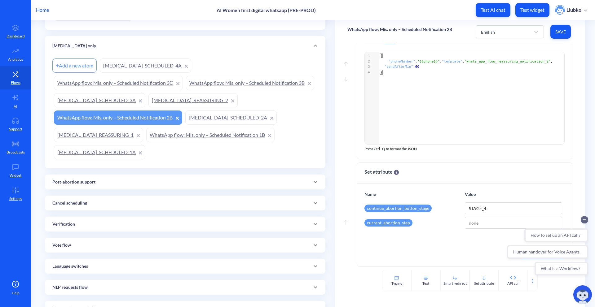
click at [148, 108] on link "MISOPROSTOL_REASSURING_2" at bounding box center [192, 100] width 89 height 14
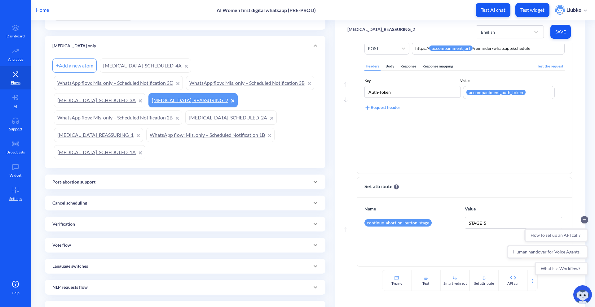
click at [392, 64] on div "Body" at bounding box center [389, 66] width 11 height 8
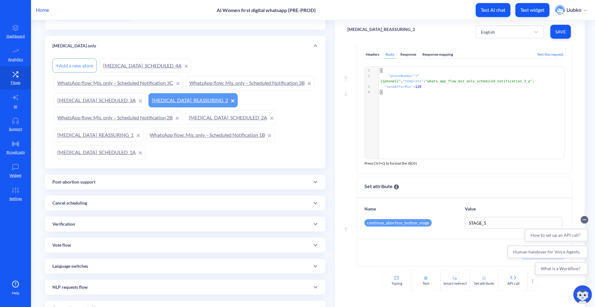
click at [145, 98] on link "MISOPROSTOL_SCHEDULED_3A" at bounding box center [99, 100] width 91 height 14
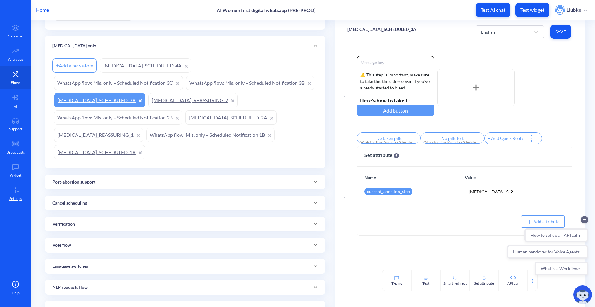
click at [186, 90] on link "WhatsApp flow: Mis. only – Scheduled Notification 3B" at bounding box center [250, 83] width 128 height 14
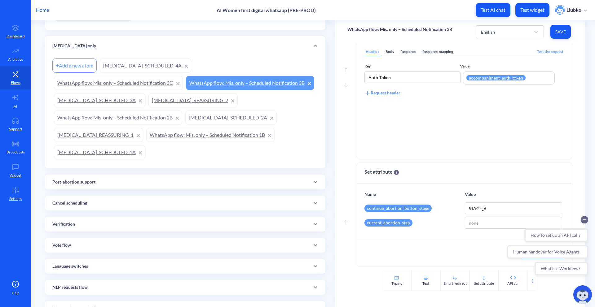
click at [388, 54] on div "Body" at bounding box center [389, 52] width 11 height 8
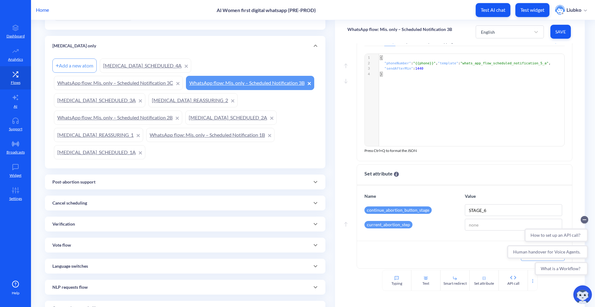
click at [130, 81] on link "WhatsApp flow: Mis. only – Scheduled Notification 3С" at bounding box center [118, 83] width 129 height 14
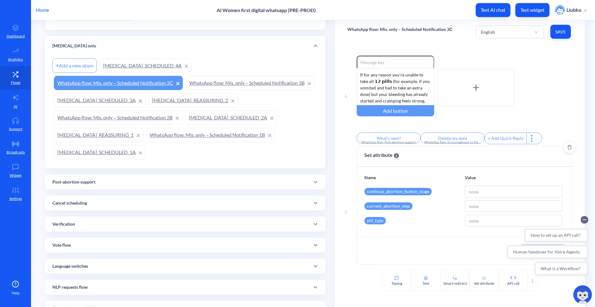
scroll to position [2, 0]
click at [130, 63] on link "MISOPROSTOL_SCHEDULED_4A" at bounding box center [145, 66] width 91 height 14
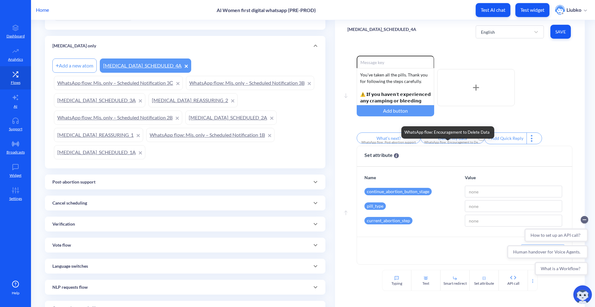
scroll to position [2, 0]
click at [143, 48] on div "Misoprostol only" at bounding box center [185, 46] width 266 height 7
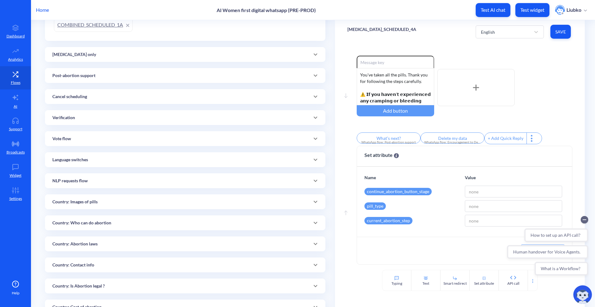
scroll to position [199, 0]
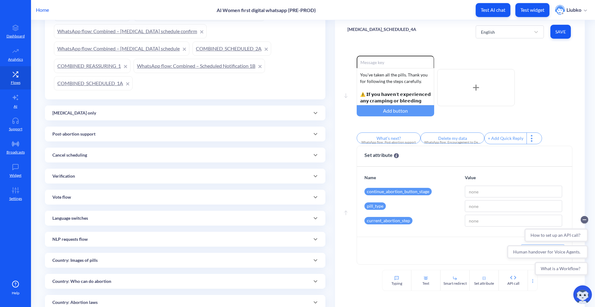
click at [108, 83] on link "COMBINED_SCHEDULED_1A" at bounding box center [93, 83] width 79 height 14
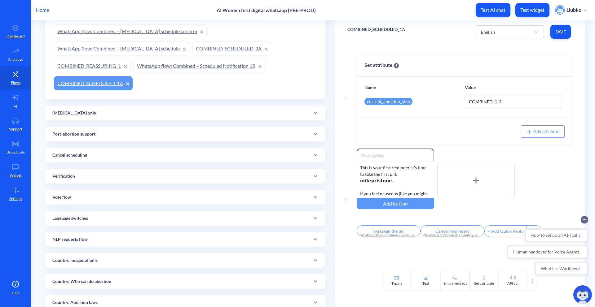
click at [224, 63] on link "WhatsApp flow: Combined – Scheduled Notification 1B" at bounding box center [199, 66] width 131 height 14
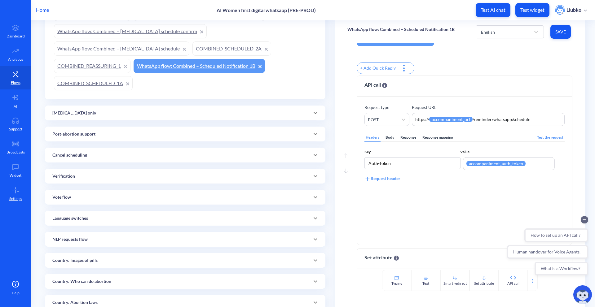
scroll to position [160, 0]
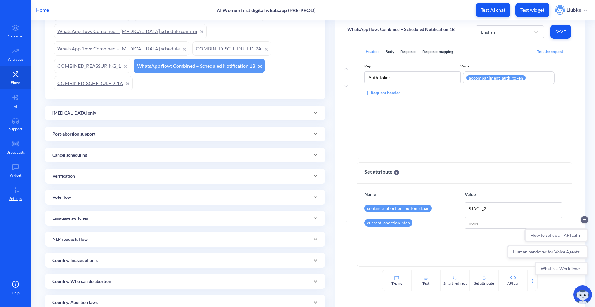
click at [387, 52] on div "Body" at bounding box center [389, 52] width 11 height 8
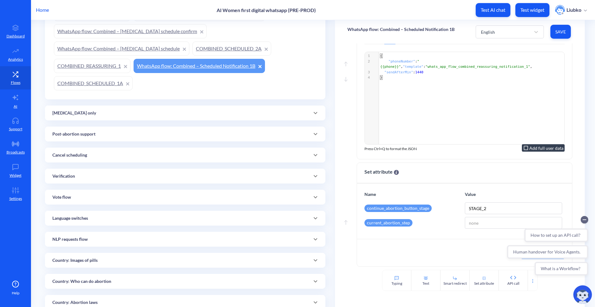
scroll to position [172, 0]
click at [97, 65] on link "COMBINED_REASSURING_1" at bounding box center [92, 66] width 77 height 14
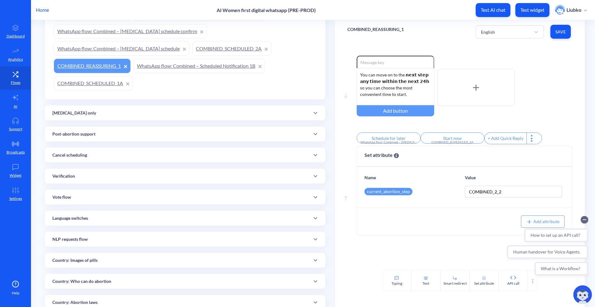
click at [195, 54] on link "COMBINED_SCHEDULED_2A" at bounding box center [231, 49] width 79 height 14
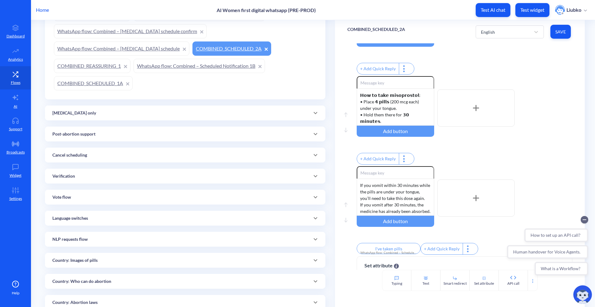
scroll to position [161, 0]
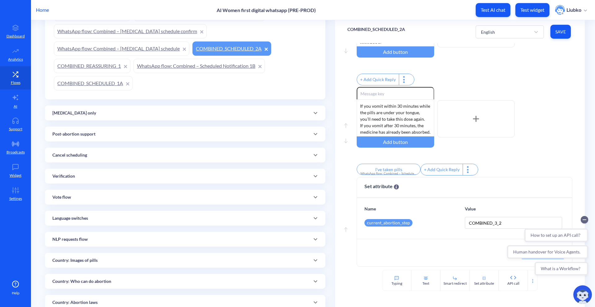
click at [92, 54] on link "WhatsApp flow: Combined – Misoprostol schedule" at bounding box center [121, 49] width 135 height 14
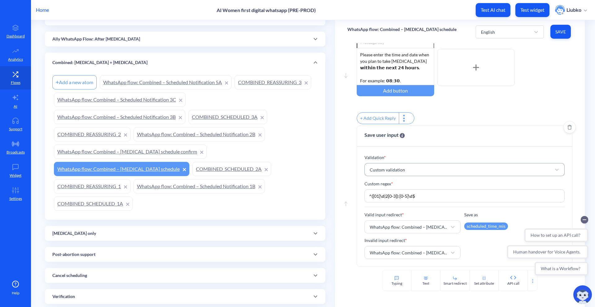
scroll to position [24, 0]
click at [133, 148] on link "WhatsApp flow: Combined – Misoprostol schedule confirm" at bounding box center [130, 152] width 153 height 14
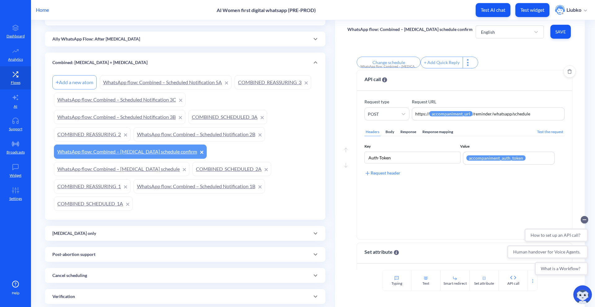
scroll to position [160, 0]
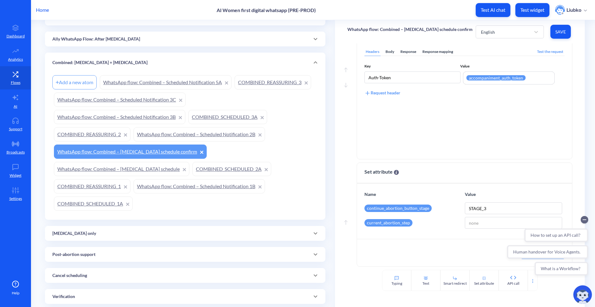
click at [387, 52] on div "Body" at bounding box center [389, 52] width 11 height 8
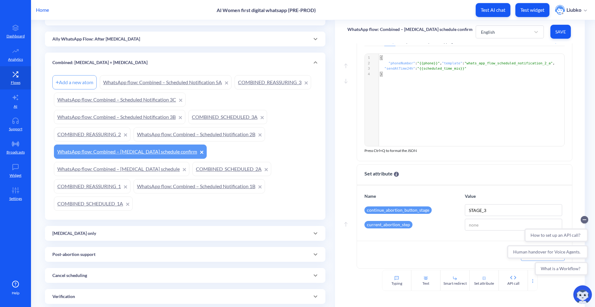
click at [200, 133] on link "WhatsApp flow: Combined – Scheduled Notification 2B" at bounding box center [199, 134] width 131 height 14
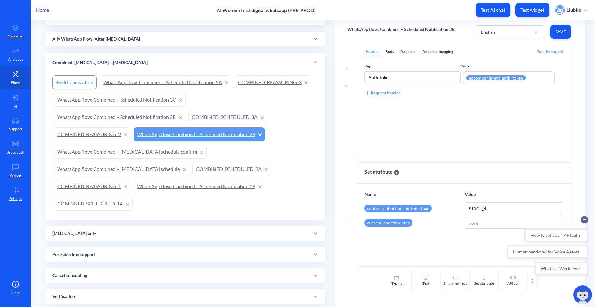
click at [386, 50] on div "Body" at bounding box center [389, 52] width 11 height 8
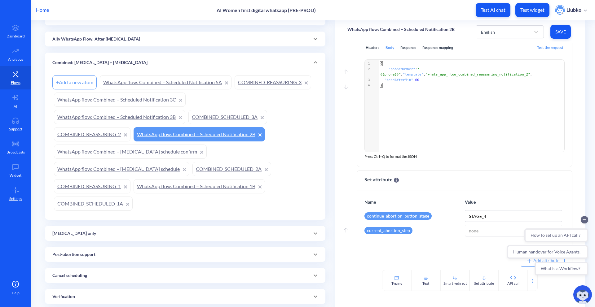
scroll to position [166, 0]
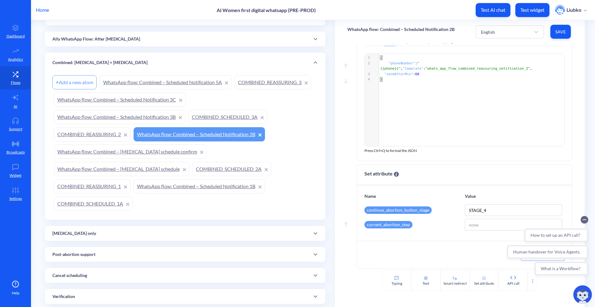
click at [99, 135] on link "COMBINED_REASSURING_2" at bounding box center [92, 134] width 77 height 14
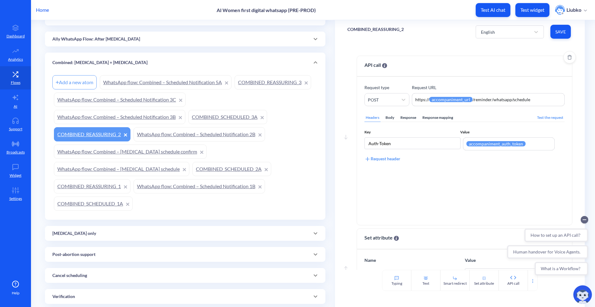
click at [389, 118] on div "Body" at bounding box center [389, 118] width 11 height 8
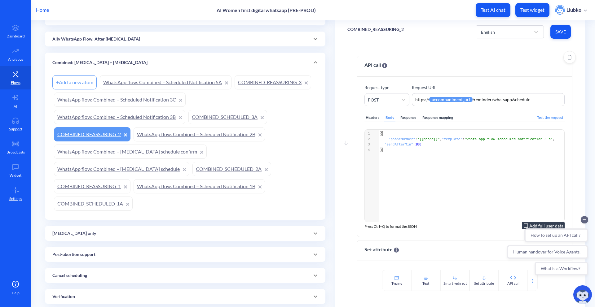
scroll to position [125, 0]
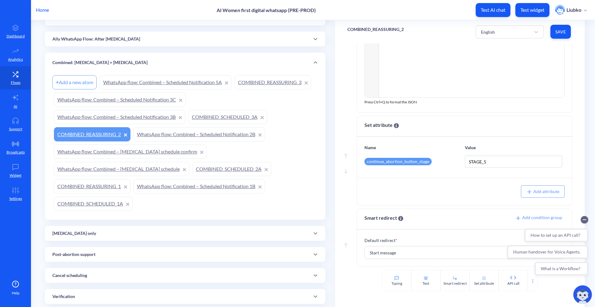
click at [210, 117] on link "COMBINED_SCHEDULED_3A" at bounding box center [227, 117] width 79 height 14
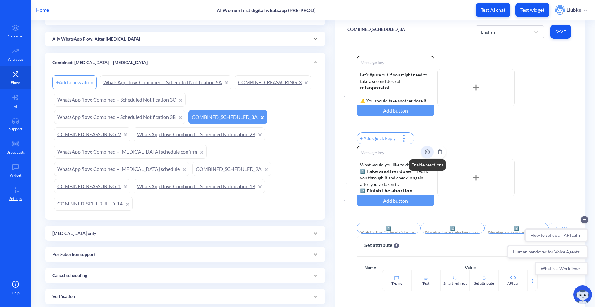
scroll to position [67, 0]
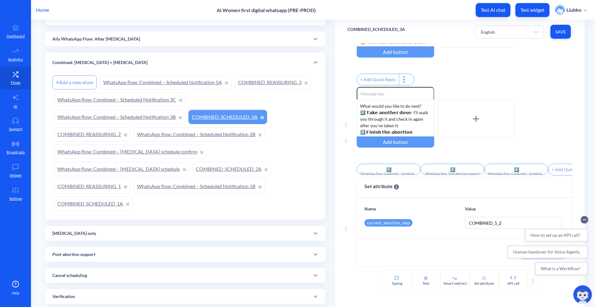
click at [157, 120] on link "WhatsApp flow: Combined – Scheduled Notification 3B" at bounding box center [119, 117] width 131 height 14
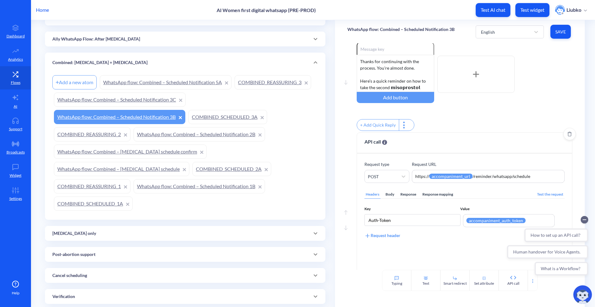
scroll to position [14, 0]
click at [394, 196] on div "Body" at bounding box center [389, 194] width 11 height 8
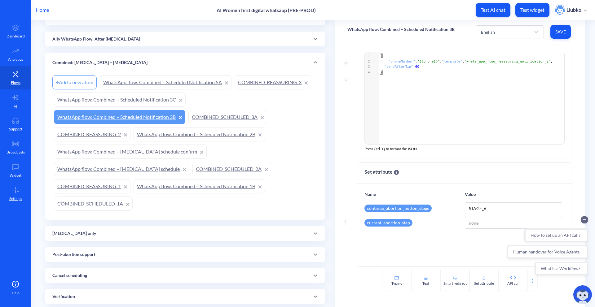
click at [139, 98] on link "WhatsApp flow: Combined – Scheduled Notification 3C" at bounding box center [120, 100] width 132 height 14
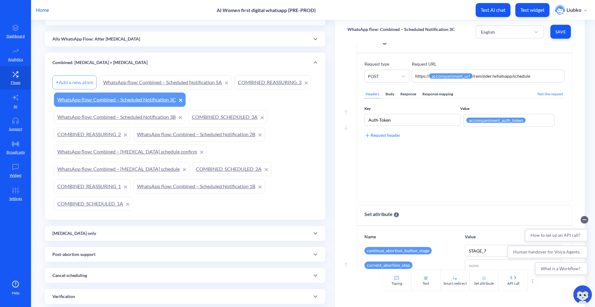
click at [391, 99] on div "Body" at bounding box center [389, 94] width 11 height 8
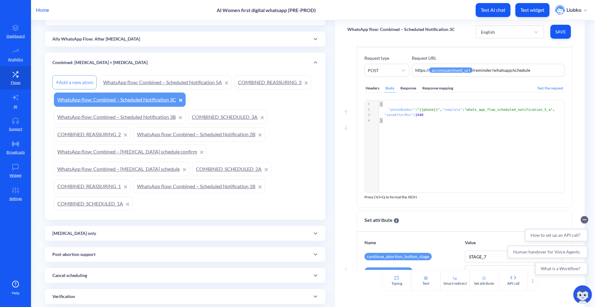
click at [253, 84] on link "COMBINED_REASSURING_3" at bounding box center [273, 82] width 77 height 14
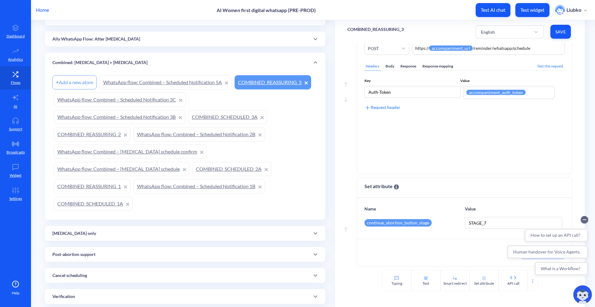
click at [390, 67] on div "Body" at bounding box center [389, 66] width 11 height 8
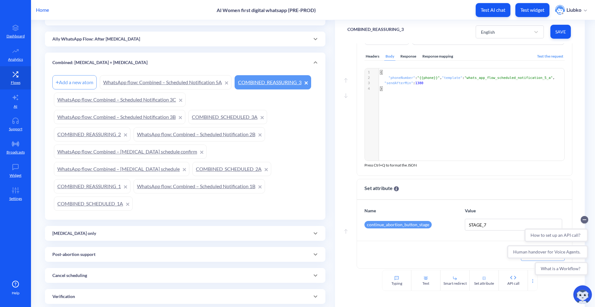
click at [154, 81] on link "WhatsApp flow: Combined – Scheduled Notification 5A" at bounding box center [166, 82] width 132 height 14
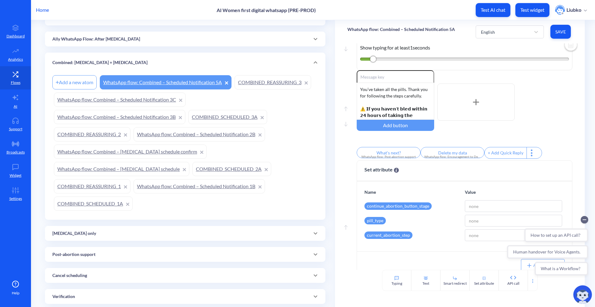
scroll to position [35, 0]
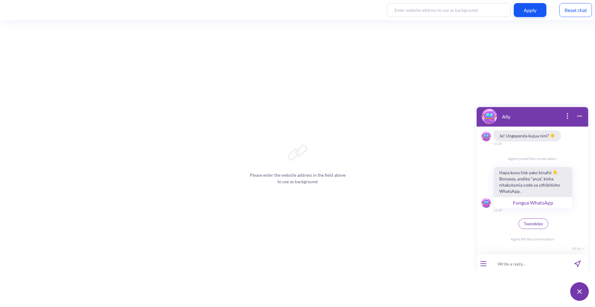
scroll to position [349, 0]
click at [484, 265] on button "open menu" at bounding box center [483, 264] width 6 height 5
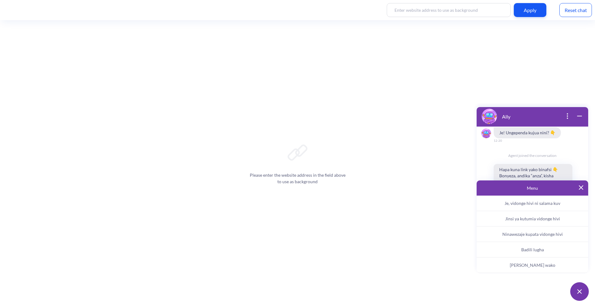
click at [520, 251] on button "Badili lugha" at bounding box center [533, 249] width 112 height 15
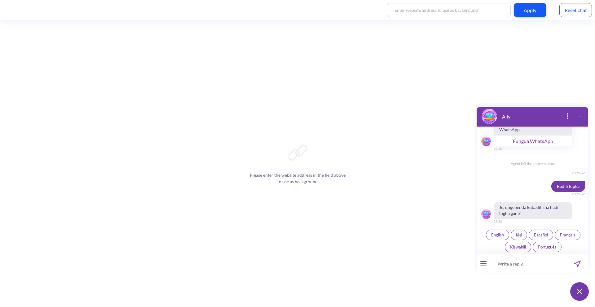
scroll to position [407, 0]
click at [499, 237] on span "English" at bounding box center [497, 235] width 13 height 5
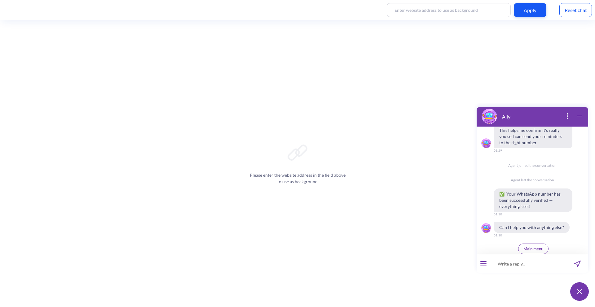
scroll to position [844, 0]
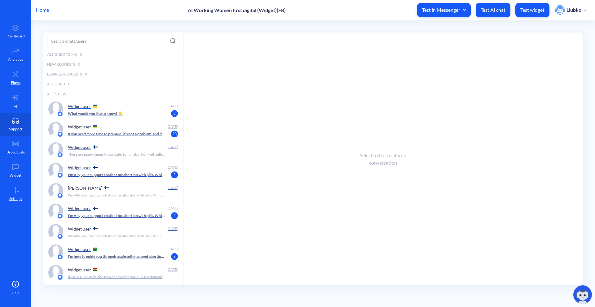
click at [133, 108] on div "Widget user" at bounding box center [116, 106] width 96 height 9
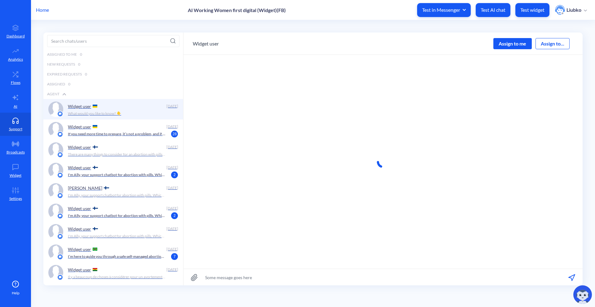
scroll to position [0, 0]
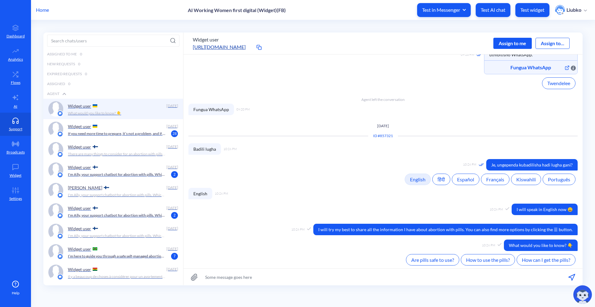
click at [510, 42] on div "Assign to me" at bounding box center [512, 43] width 38 height 11
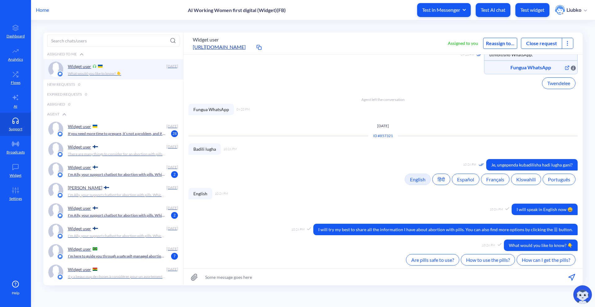
scroll to position [207, 0]
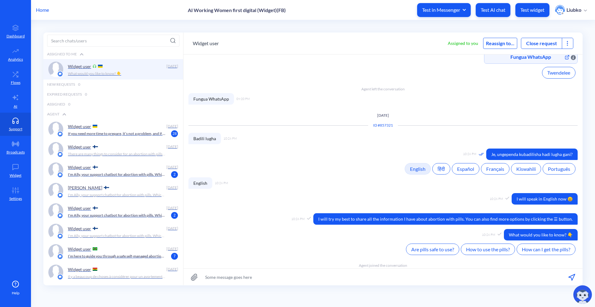
click at [565, 42] on icon at bounding box center [567, 43] width 6 height 6
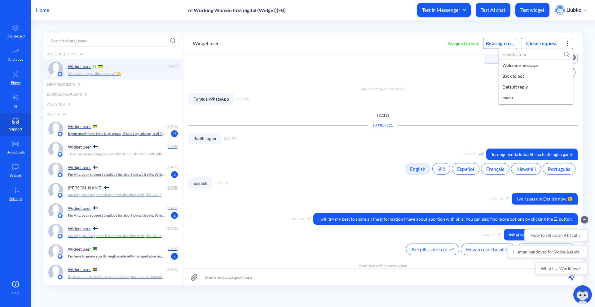
click at [525, 55] on input at bounding box center [536, 54] width 74 height 11
paste input "[15]-Abortion scheduling: WhatsApp verification - correct"
type input "[15]-Abortion scheduling: WhatsApp verification - correct"
click at [522, 64] on div "[15]-Abortion scheduling: WhatsApp verification - correct" at bounding box center [536, 68] width 74 height 17
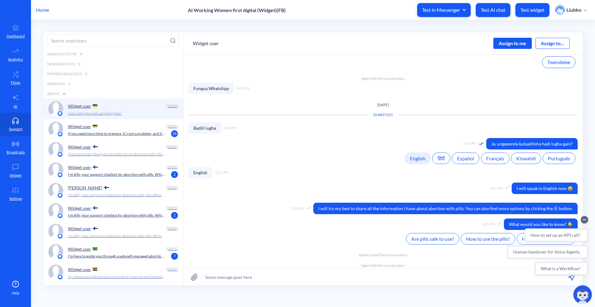
scroll to position [264, 0]
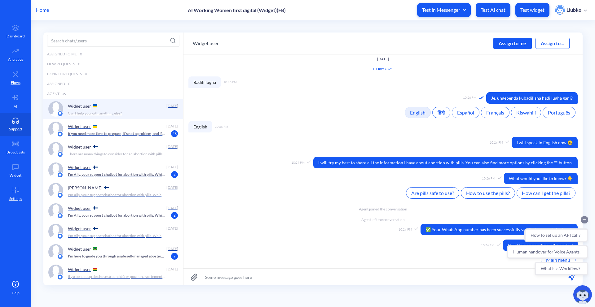
click at [585, 218] on circle "Collapse conversation starters" at bounding box center [584, 219] width 7 height 7
click at [508, 44] on div "Assign to me" at bounding box center [512, 43] width 38 height 11
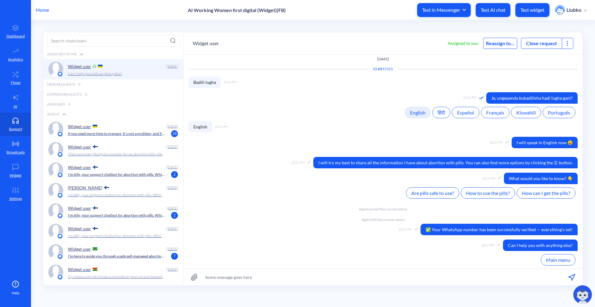
scroll to position [274, 0]
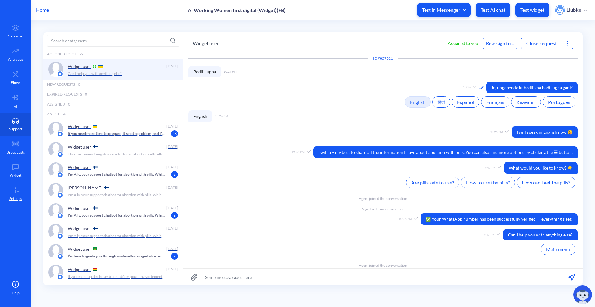
click at [574, 42] on div "Widget user Assigned to you Reassign to... Close request" at bounding box center [382, 43] width 399 height 22
click at [572, 42] on div at bounding box center [567, 43] width 11 height 11
click at [536, 53] on input at bounding box center [536, 54] width 74 height 11
paste input "[11.4 API CALL]-Abortion scheduling: WhatsApp manually send code"
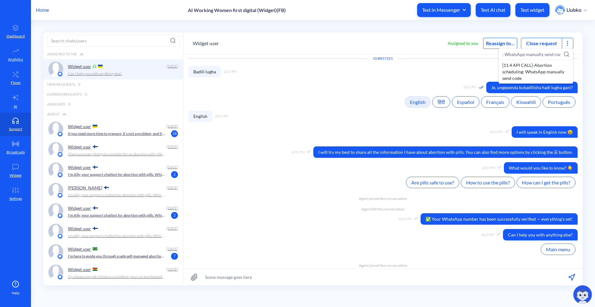
type input "[11.4 API CALL]-Abortion scheduling: WhatsApp manually send code"
click at [513, 68] on div "[11.4 API CALL]-Abortion scheduling: WhatsApp manually send code" at bounding box center [536, 72] width 74 height 24
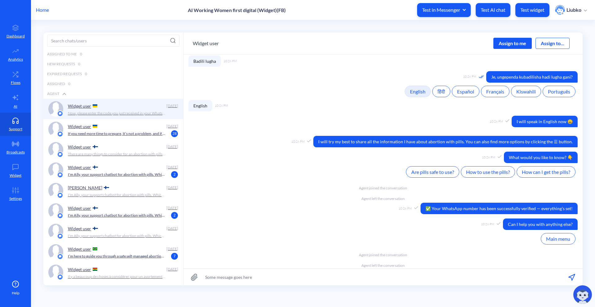
scroll to position [321, 0]
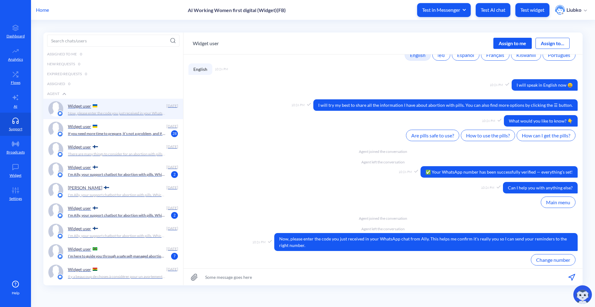
click at [507, 45] on div "Assign to me" at bounding box center [512, 43] width 38 height 11
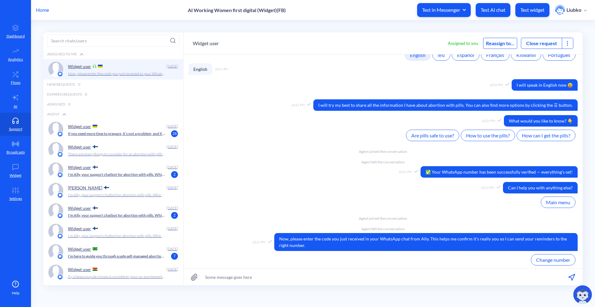
scroll to position [332, 0]
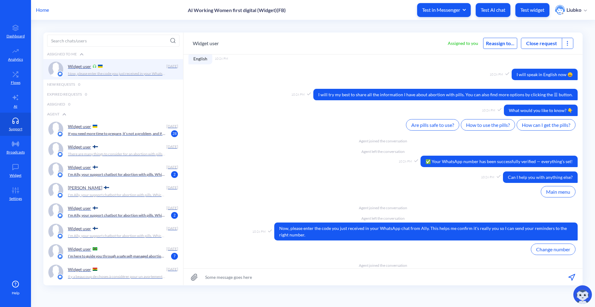
click at [568, 45] on icon at bounding box center [567, 43] width 6 height 6
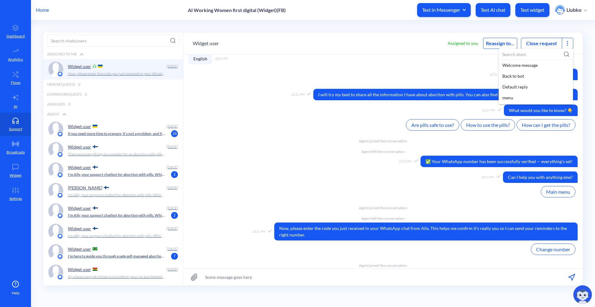
click at [539, 56] on input at bounding box center [536, 54] width 74 height 11
paste input "[11.4 API CALL]-Abortion scheduling: WhatsApp manually send code"
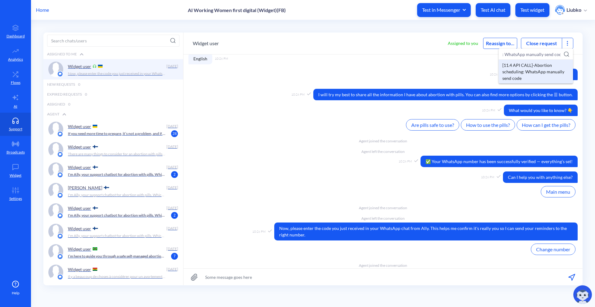
type input "[11.4 API CALL]-Abortion scheduling: WhatsApp manually send code"
click at [531, 69] on div "[11.4 API CALL]-Abortion scheduling: WhatsApp manually send code" at bounding box center [536, 72] width 74 height 24
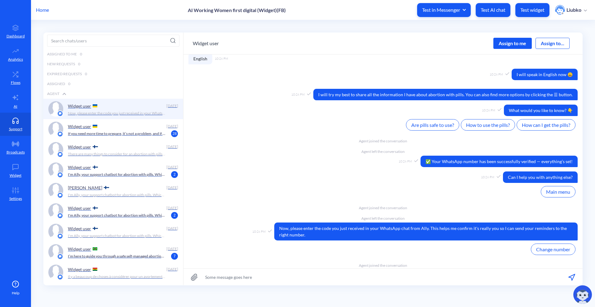
scroll to position [379, 0]
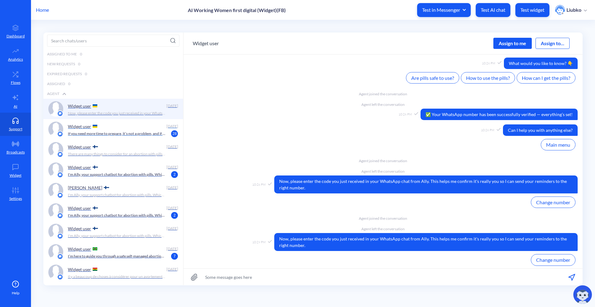
click at [110, 133] on p "If you need more time to prepare, it’s not a problem, and if you have questions…" at bounding box center [116, 134] width 97 height 6
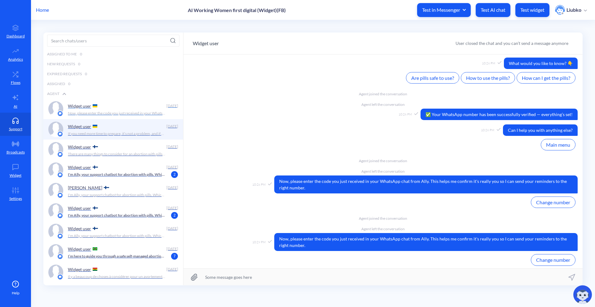
scroll to position [213, 0]
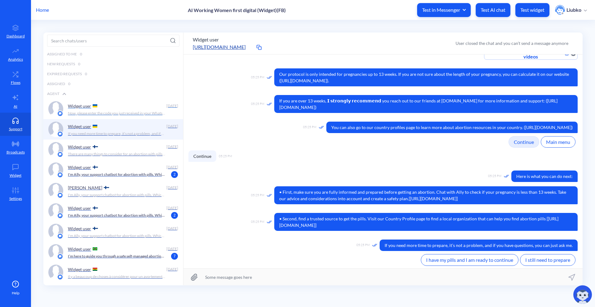
click at [121, 111] on p "Now, please enter the code you just received in your WhatsApp chat from Ally. T…" at bounding box center [116, 114] width 97 height 6
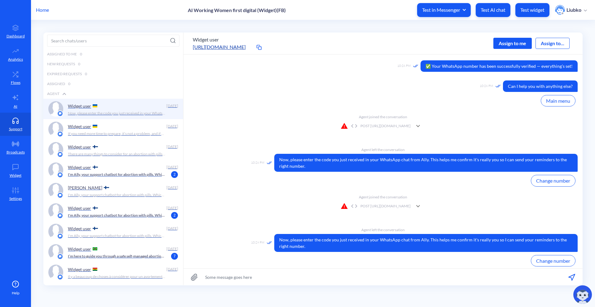
scroll to position [530, 0]
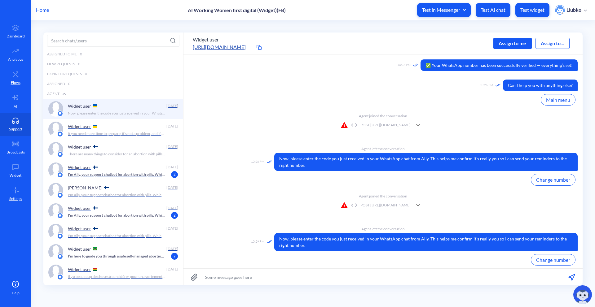
click at [341, 206] on div "POST [URL][DOMAIN_NAME]" at bounding box center [376, 205] width 70 height 7
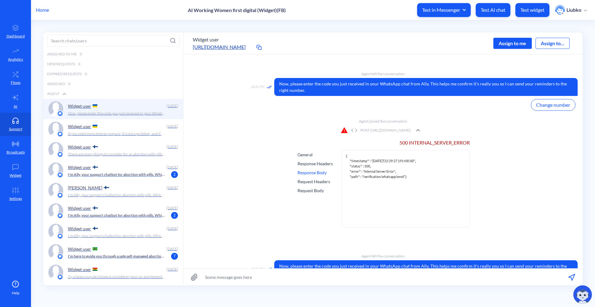
scroll to position [613, 0]
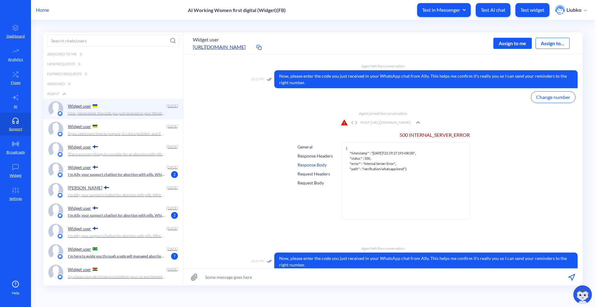
click at [314, 156] on div "Response Headers" at bounding box center [314, 156] width 35 height 7
click at [312, 180] on div "Request Body" at bounding box center [314, 183] width 35 height 7
click at [520, 43] on div "Assign to me" at bounding box center [512, 43] width 38 height 11
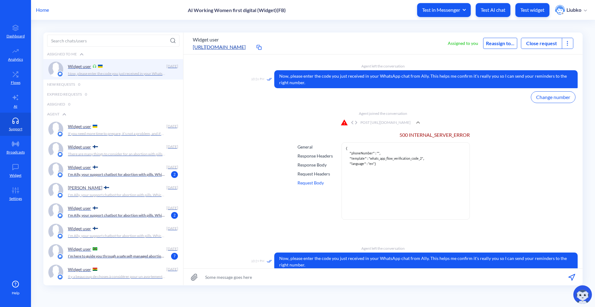
scroll to position [643, 0]
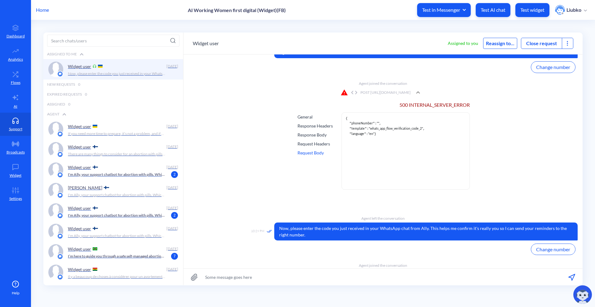
click at [570, 42] on icon at bounding box center [567, 43] width 6 height 6
click at [536, 53] on input at bounding box center [536, 54] width 74 height 11
paste input "[15]-Abortion scheduling: WhatsApp verification - correct"
type input "[15]-Abortion scheduling: WhatsApp verification - correct"
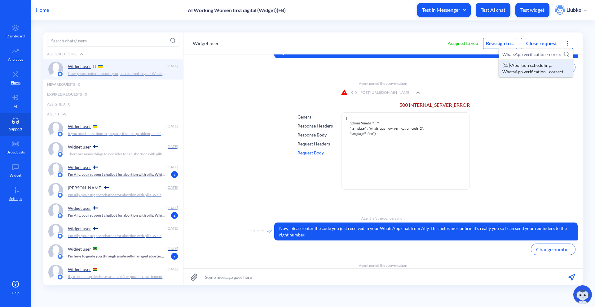
click at [530, 65] on div "[15]-Abortion scheduling: WhatsApp verification - correct" at bounding box center [536, 68] width 74 height 17
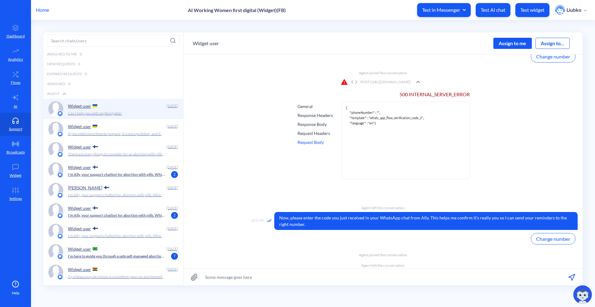
scroll to position [699, 0]
